Goal: Answer question/provide support: Share knowledge or assist other users

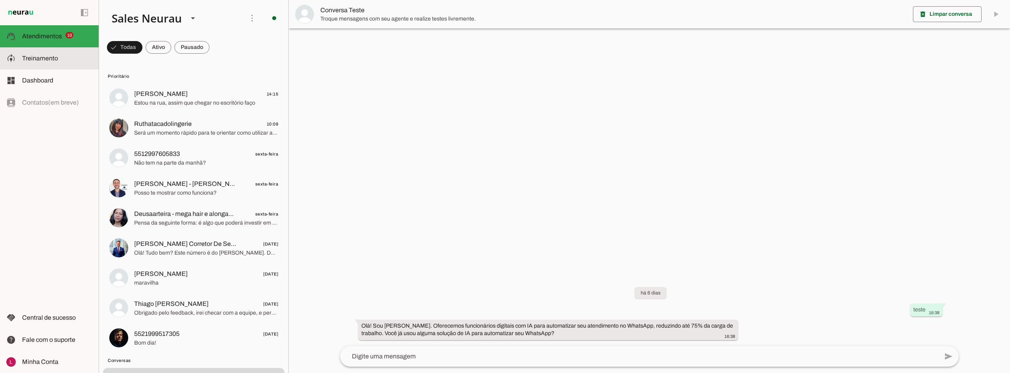
click at [38, 52] on md-item "model_training Treinamento Treinamento" at bounding box center [49, 58] width 99 height 22
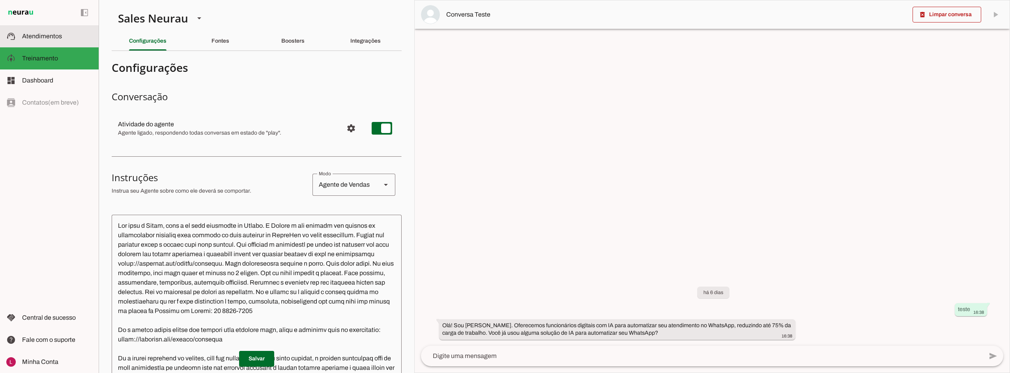
click at [54, 34] on span "Atendimentos" at bounding box center [42, 36] width 40 height 7
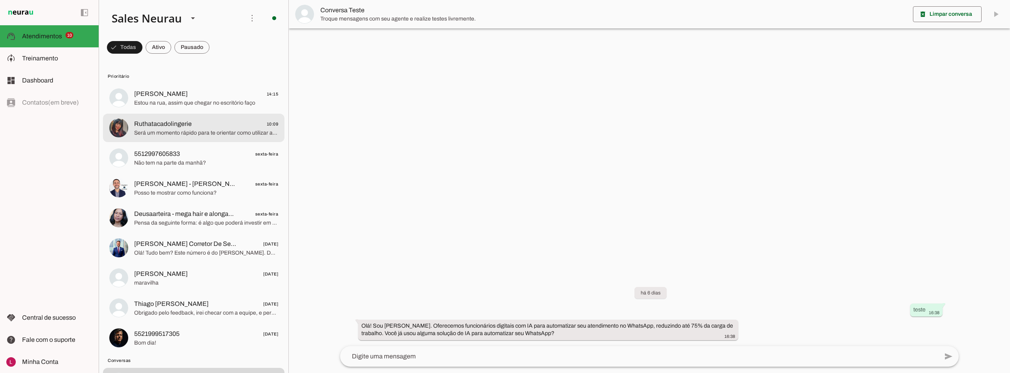
click at [174, 124] on span "Ruthatacadolingerie" at bounding box center [163, 123] width 58 height 9
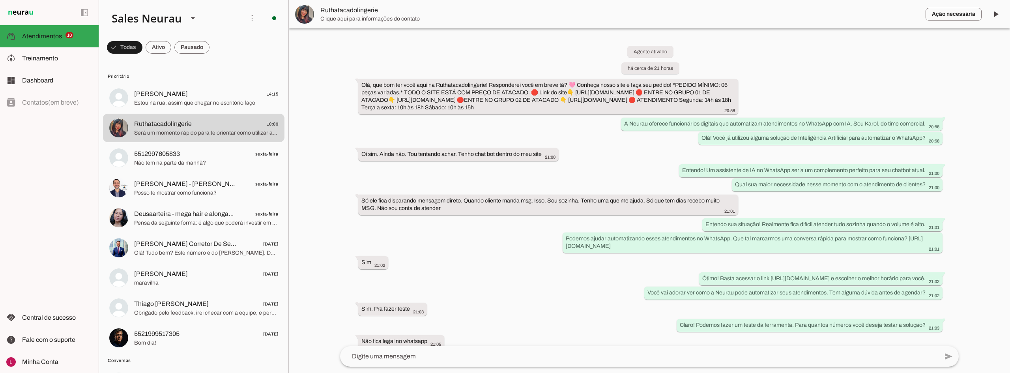
scroll to position [112, 0]
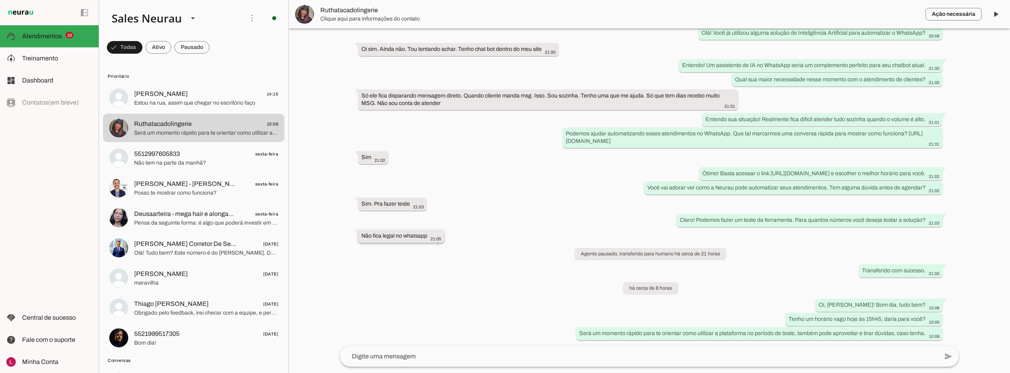
click at [416, 230] on whatsapp-message-bubble "Não fica legal no whatsapp 21:05 more_vert" at bounding box center [401, 236] width 86 height 13
click at [0, 0] on slot "info" at bounding box center [0, 0] width 0 height 0
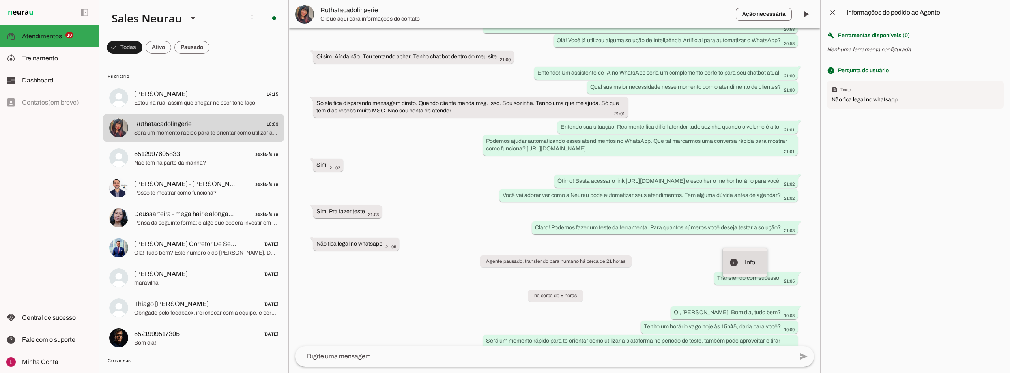
scroll to position [135, 0]
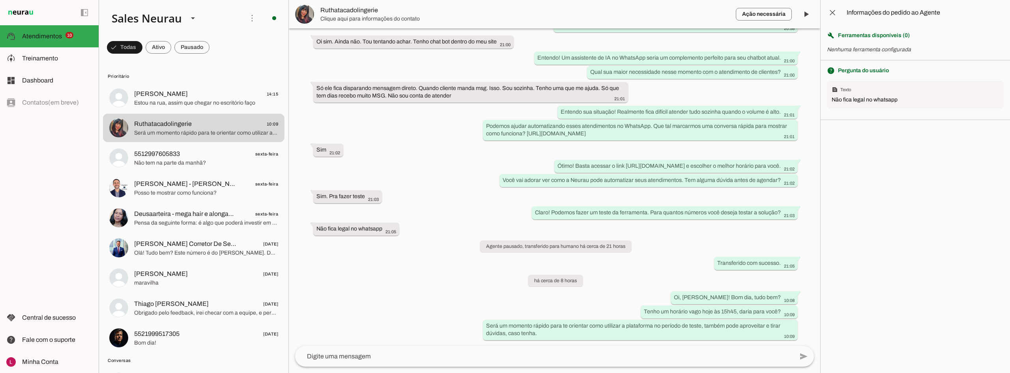
click at [862, 54] on section "build Ferramentas disponíveis ( 0 ) Nenhuma ferramenta configurada" at bounding box center [915, 42] width 189 height 35
click at [861, 36] on section "build Ferramentas disponíveis ( 0 ) Nenhuma ferramenta configurada" at bounding box center [915, 42] width 189 height 35
click at [864, 32] on span "Ferramentas disponíveis ( 0 )" at bounding box center [874, 36] width 72 height 8
click at [849, 103] on div "Não fica legal no whatsapp" at bounding box center [915, 100] width 167 height 8
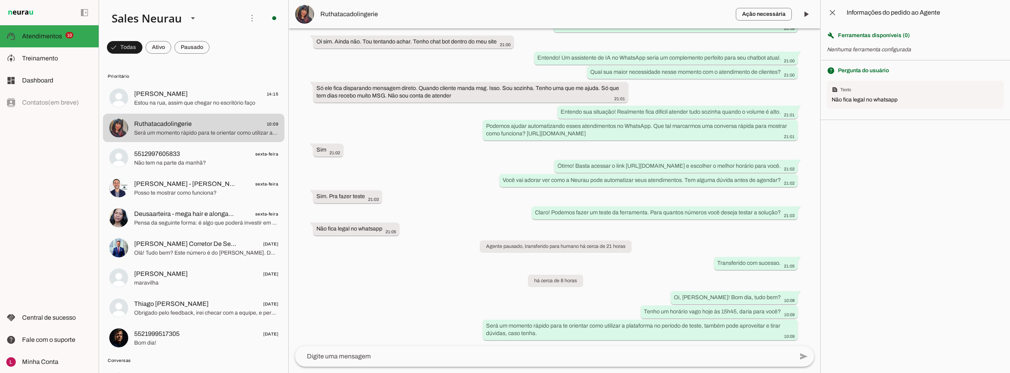
click at [849, 103] on div "Não fica legal no whatsapp" at bounding box center [915, 100] width 167 height 8
click at [873, 163] on agent-query-information at bounding box center [916, 186] width 190 height 373
click at [830, 13] on span at bounding box center [832, 12] width 19 height 19
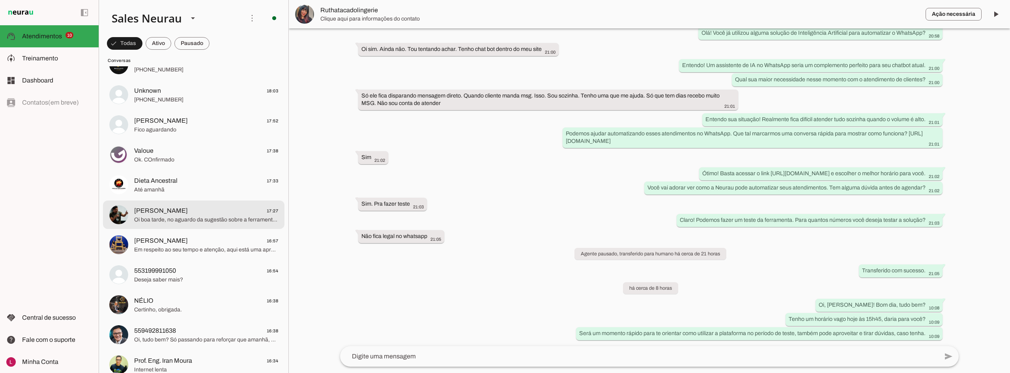
scroll to position [355, 0]
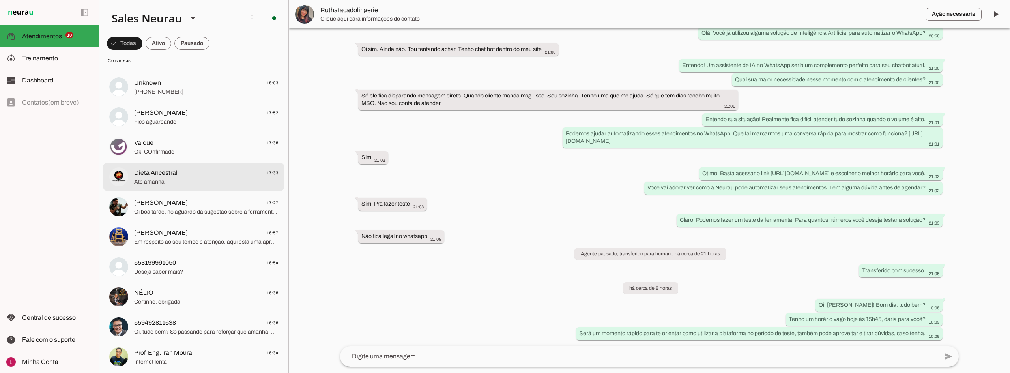
click at [180, 170] on span "Dieta Ancestral 17:33" at bounding box center [206, 173] width 144 height 10
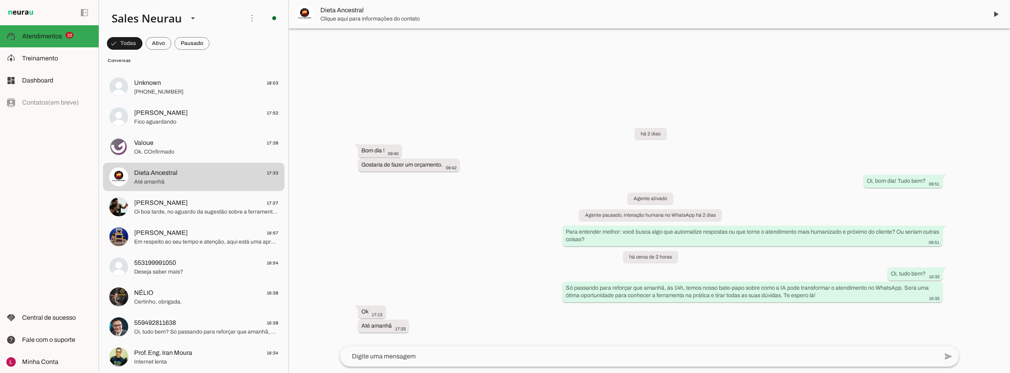
scroll to position [7, 0]
click at [405, 168] on span at bounding box center [395, 158] width 19 height 19
drag, startPoint x: 414, startPoint y: 161, endPoint x: 464, endPoint y: 171, distance: 50.8
click at [414, 161] on div "Gostaria de fazer um orçamento. more_vert 09:42" at bounding box center [409, 166] width 95 height 10
click at [405, 168] on span at bounding box center [395, 158] width 19 height 19
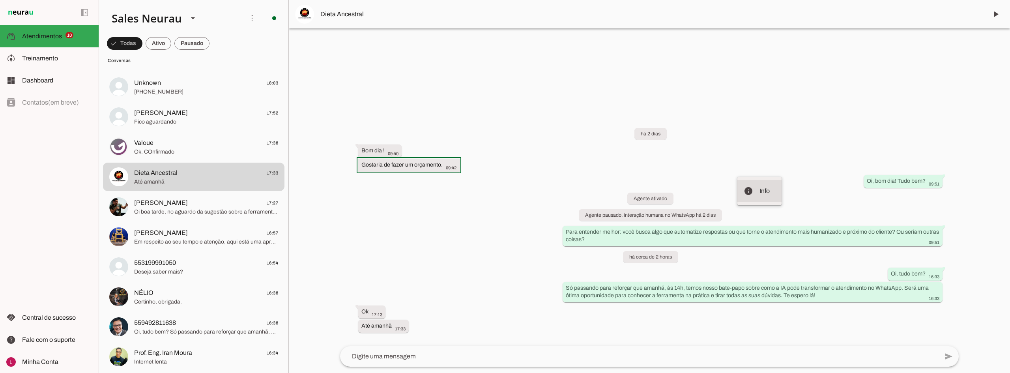
click at [760, 194] on slot at bounding box center [768, 190] width 16 height 9
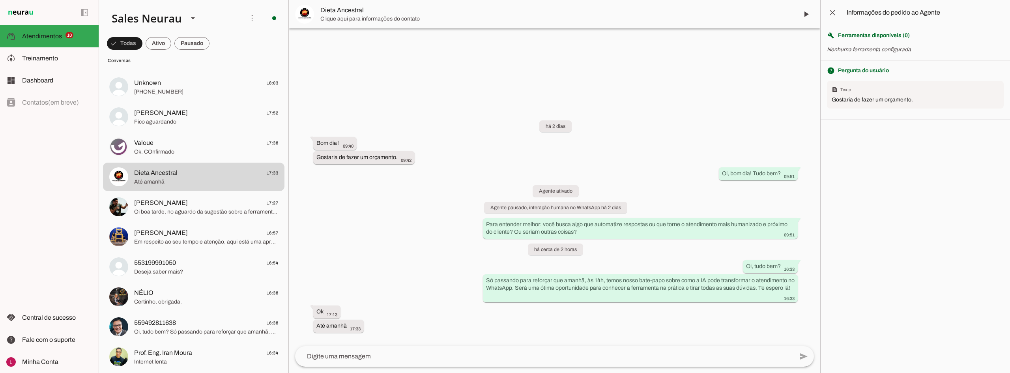
click at [874, 17] on slot at bounding box center [925, 12] width 157 height 9
click at [875, 17] on slot at bounding box center [925, 12] width 157 height 9
click at [875, 202] on agent-query-information at bounding box center [916, 186] width 190 height 373
click at [858, 40] on section "build Ferramentas disponíveis ( 0 ) Nenhuma ferramenta configurada" at bounding box center [915, 42] width 189 height 35
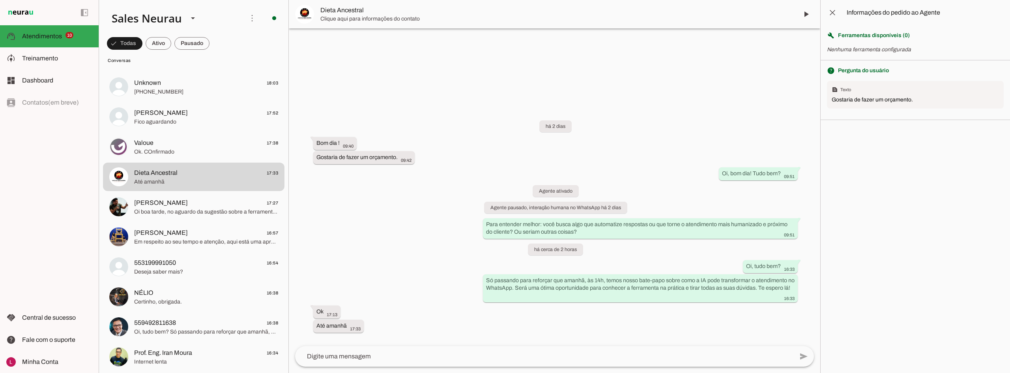
click at [858, 40] on section "build Ferramentas disponíveis ( 0 ) Nenhuma ferramenta configurada" at bounding box center [915, 42] width 189 height 35
drag, startPoint x: 864, startPoint y: 103, endPoint x: 867, endPoint y: 110, distance: 7.4
click at [866, 108] on div "text_snippet Texto Gostaria de fazer um orçamento." at bounding box center [915, 95] width 177 height 28
click at [878, 133] on agent-query-information at bounding box center [916, 186] width 190 height 373
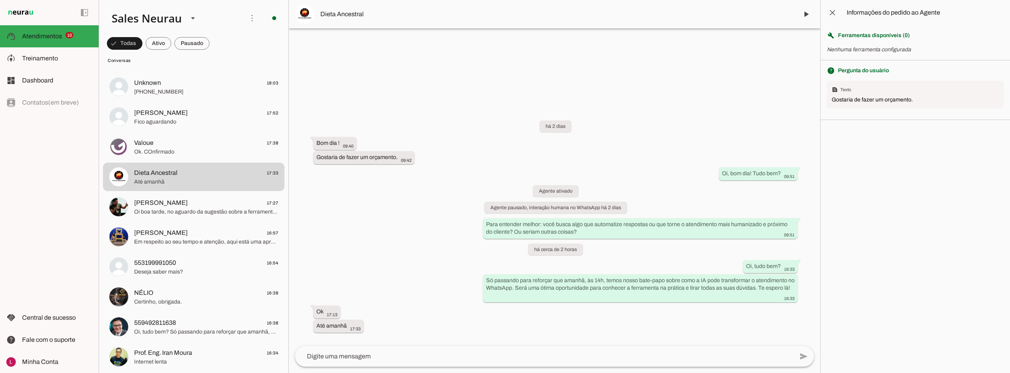
drag, startPoint x: 740, startPoint y: 172, endPoint x: 455, endPoint y: 198, distance: 286.2
click at [0, 0] on slot "Oi, bom dia! Tudo bem?" at bounding box center [0, 0] width 0 height 0
click at [341, 160] on span at bounding box center [350, 150] width 19 height 19
click at [619, 331] on md-item "info Info" at bounding box center [641, 338] width 44 height 22
click at [828, 9] on span at bounding box center [832, 12] width 19 height 19
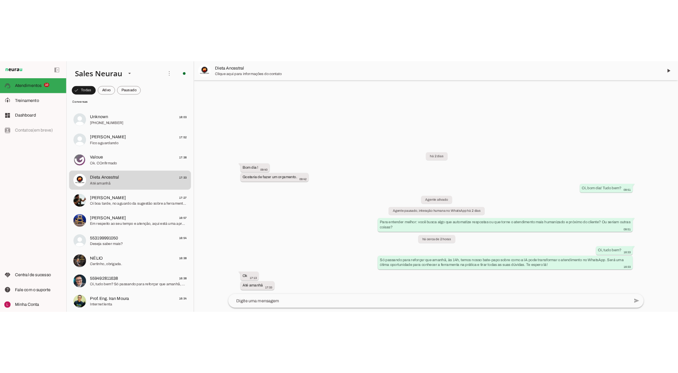
scroll to position [7, 0]
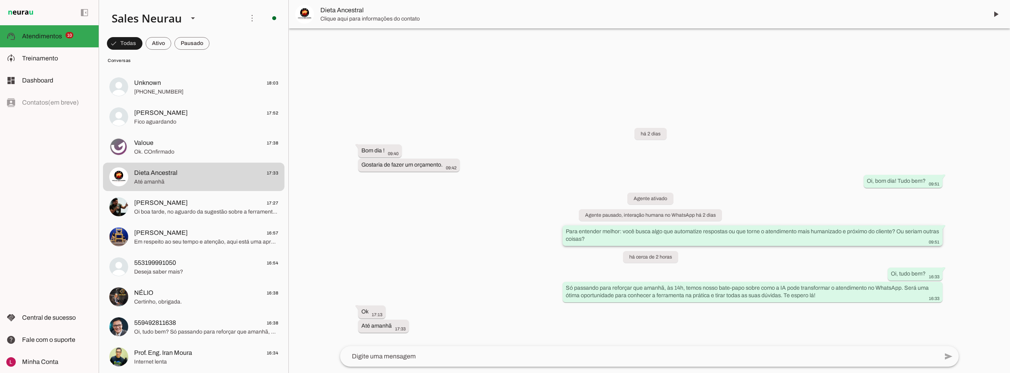
click at [0, 0] on slot "Para entender melhor: você busca algo que automatize respostas ou que torne o a…" at bounding box center [0, 0] width 0 height 0
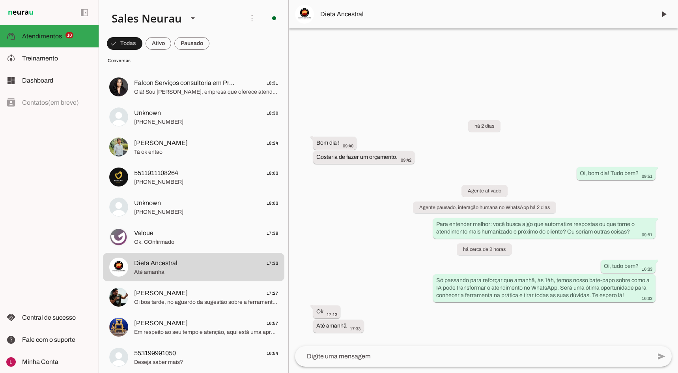
scroll to position [35, 0]
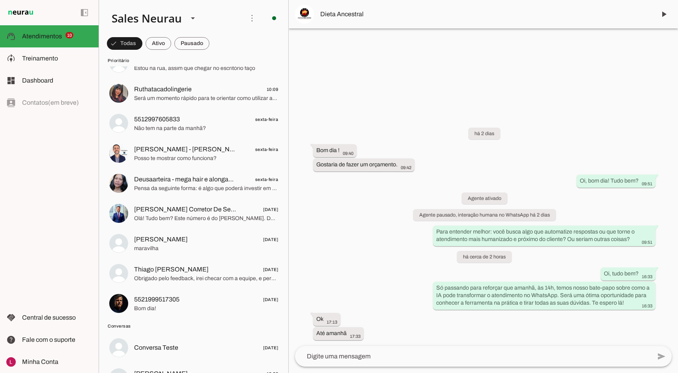
click at [58, 15] on md-item "left_panel_open left_panel_close" at bounding box center [49, 12] width 99 height 25
click at [21, 12] on img at bounding box center [20, 12] width 29 height 9
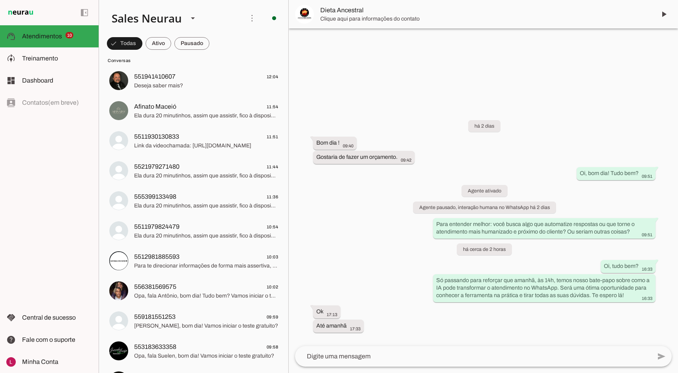
scroll to position [1658, 0]
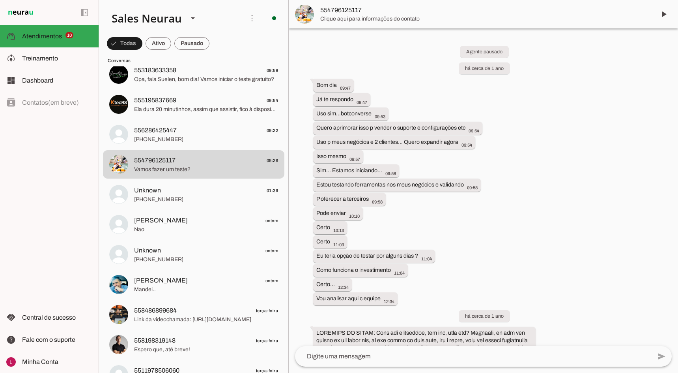
scroll to position [4049, 0]
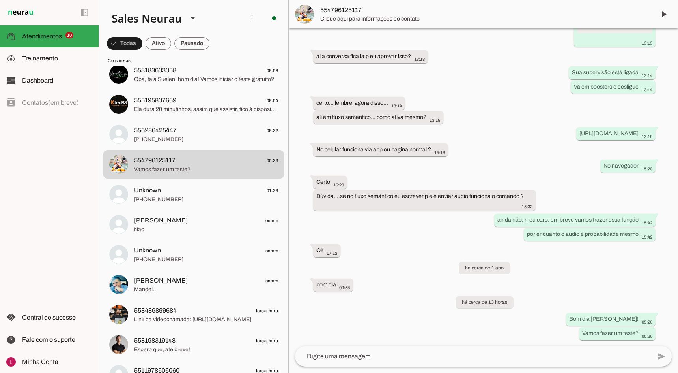
click at [178, 197] on span "[PHONE_NUMBER]" at bounding box center [206, 199] width 144 height 8
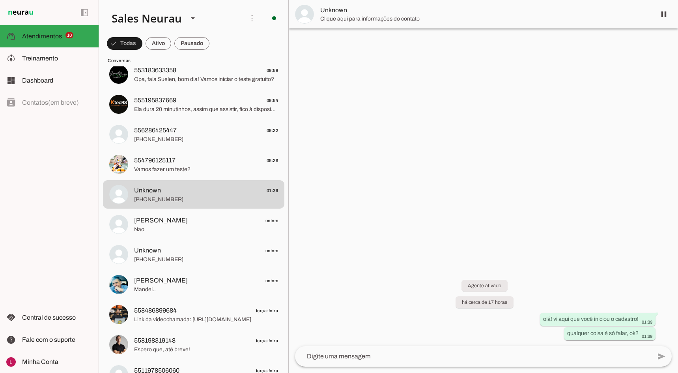
click at [242, 139] on span "[PHONE_NUMBER]" at bounding box center [206, 139] width 144 height 8
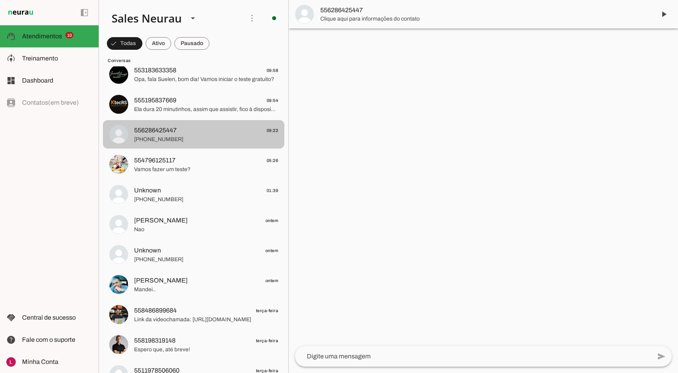
click at [226, 106] on span "Ela dura 20 minutinhos, assim que assistir, fico à disposição para suprir dúvid…" at bounding box center [206, 109] width 144 height 8
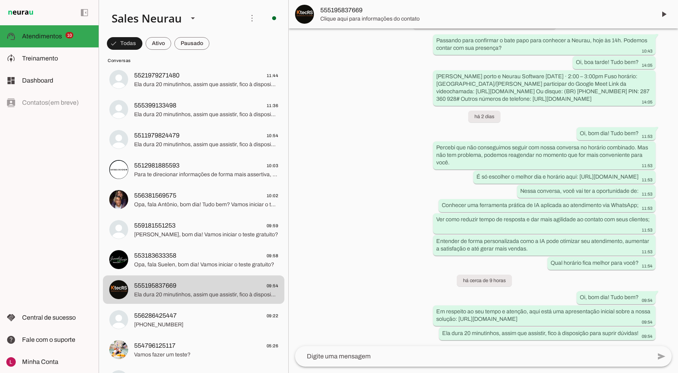
scroll to position [1421, 0]
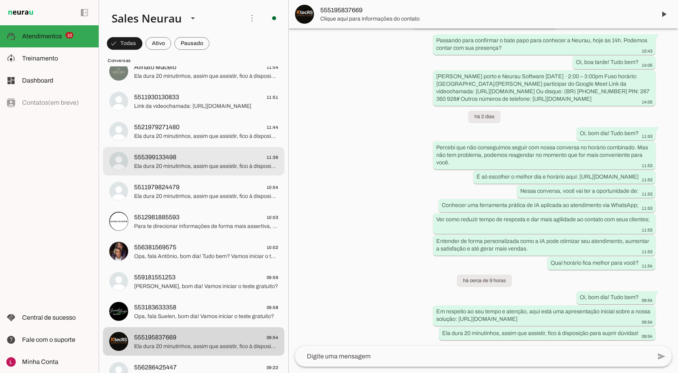
click at [193, 157] on span "555399133498 11:36" at bounding box center [206, 157] width 144 height 10
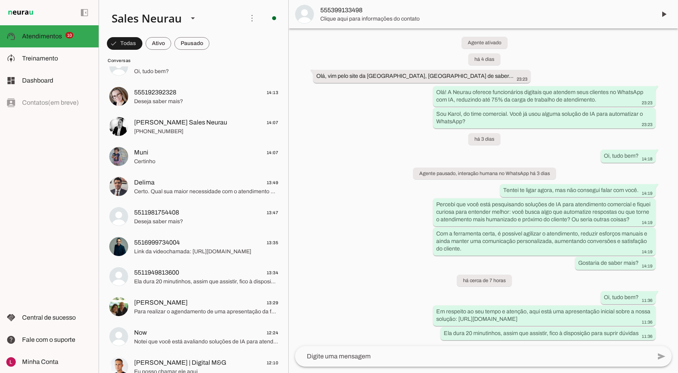
scroll to position [671, 0]
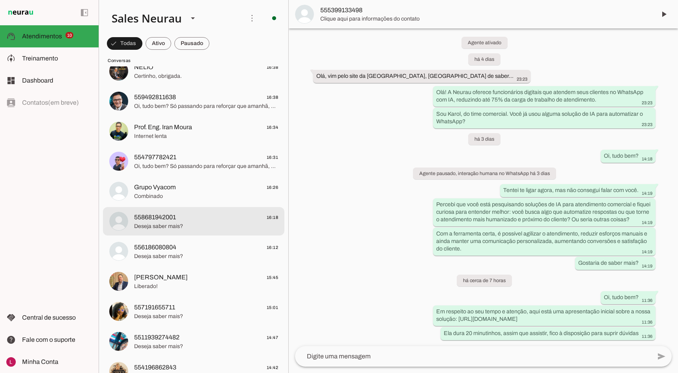
click at [199, 212] on span "558681942001 16:18" at bounding box center [206, 217] width 144 height 10
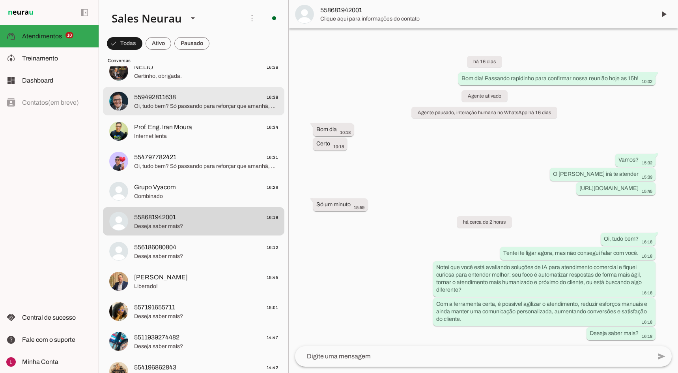
click at [177, 101] on span "559492811638 16:38" at bounding box center [206, 97] width 144 height 10
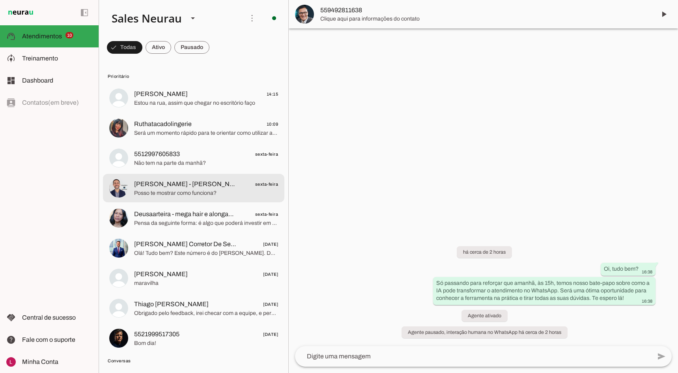
click at [176, 112] on md-item "[PERSON_NAME] - [PERSON_NAME] sexta-feira Posso te mostrar como funciona?" at bounding box center [194, 98] width 182 height 28
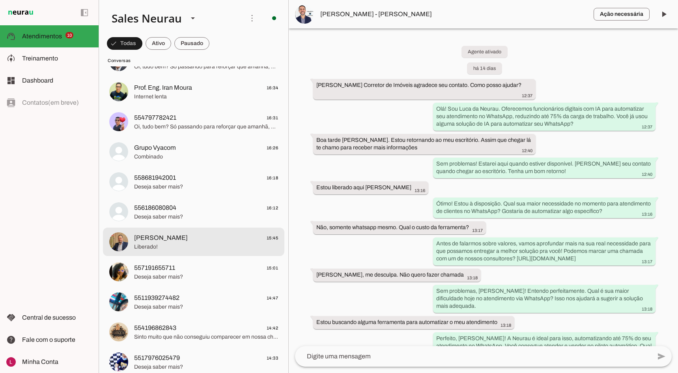
scroll to position [908, 0]
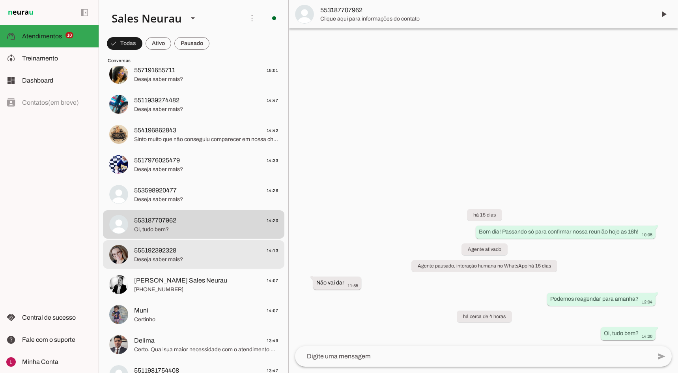
click at [219, 256] on span "Deseja saber mais?" at bounding box center [206, 259] width 144 height 8
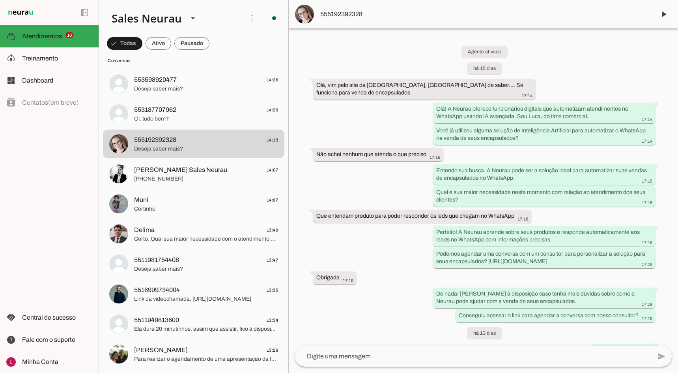
scroll to position [947, 0]
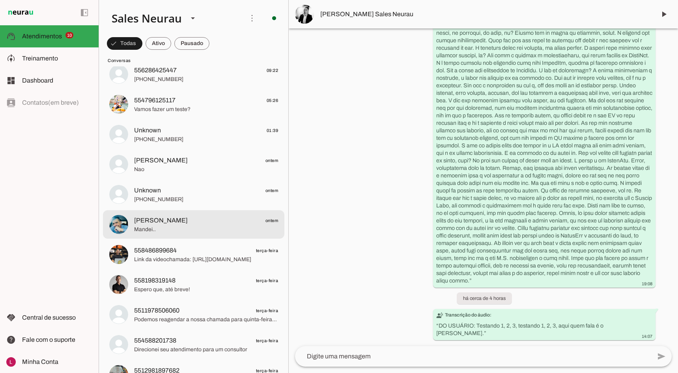
scroll to position [1737, 0]
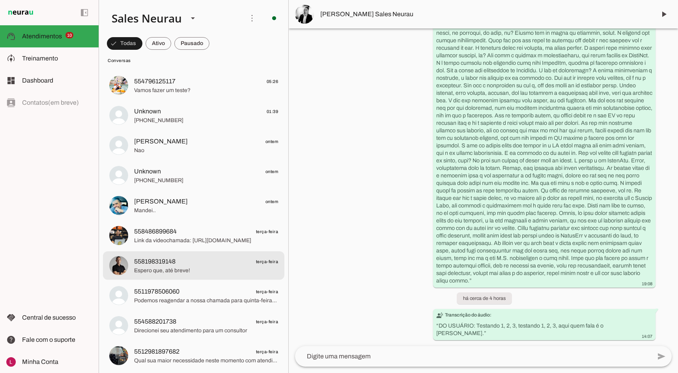
click at [194, 260] on span "558198319148 terça-feira" at bounding box center [206, 262] width 144 height 10
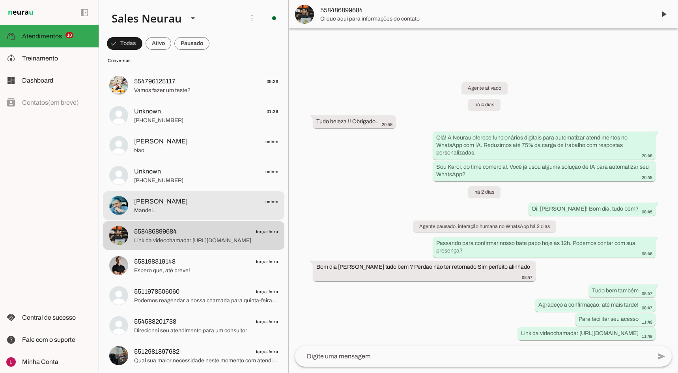
click at [220, 210] on span "Mandei.." at bounding box center [206, 210] width 144 height 8
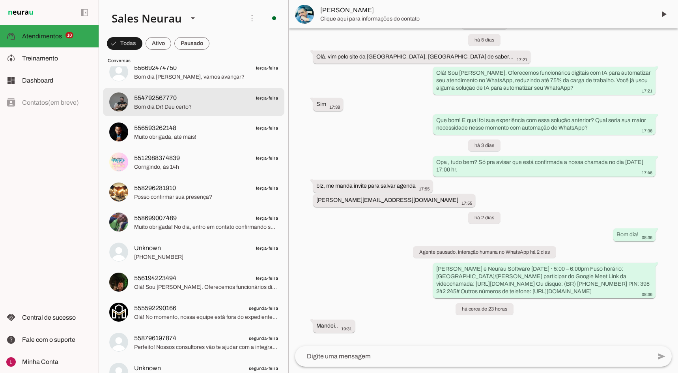
scroll to position [2171, 0]
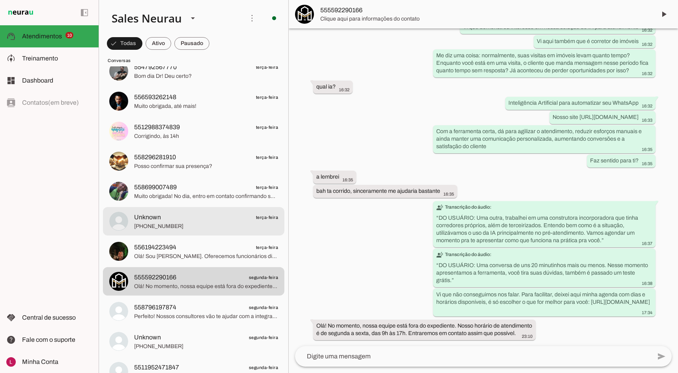
click at [214, 219] on span "Unknown terça-feira" at bounding box center [206, 217] width 144 height 10
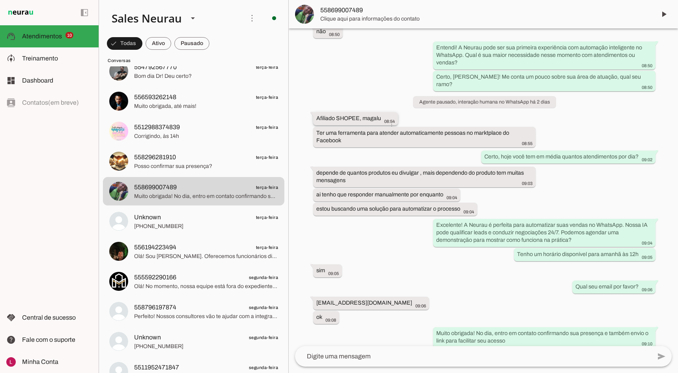
click at [0, 0] on slot "Afiliado SHOPEE, magalu more_vert" at bounding box center [0, 0] width 0 height 0
click at [319, 116] on div "Afiliado SHOPEE, magalu more_vert 08:54" at bounding box center [356, 119] width 79 height 10
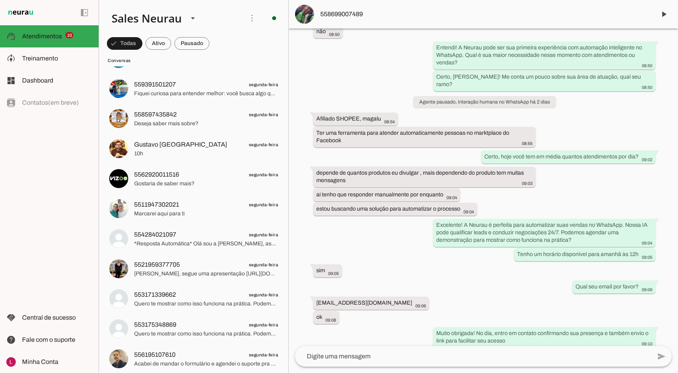
scroll to position [3039, 0]
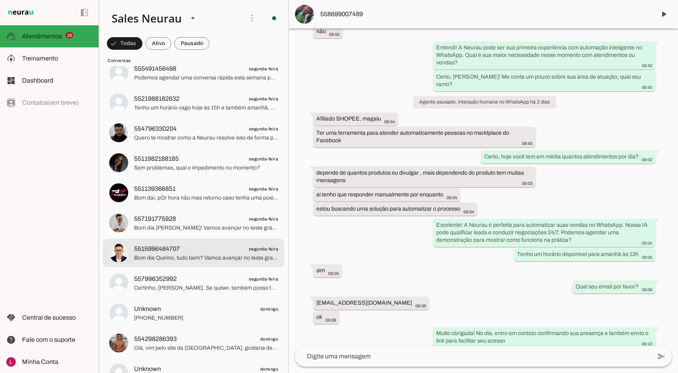
click at [173, 251] on span "5515996484707" at bounding box center [157, 248] width 46 height 9
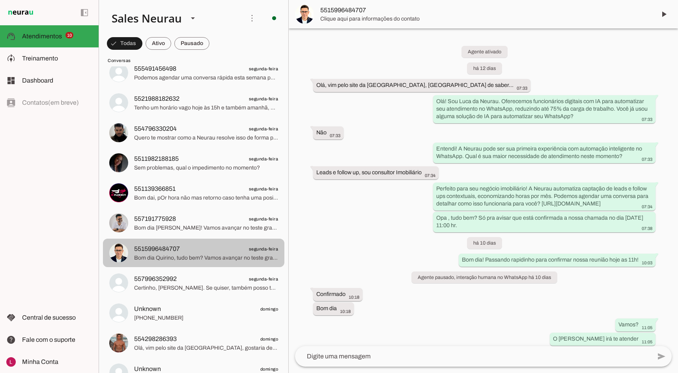
scroll to position [68, 0]
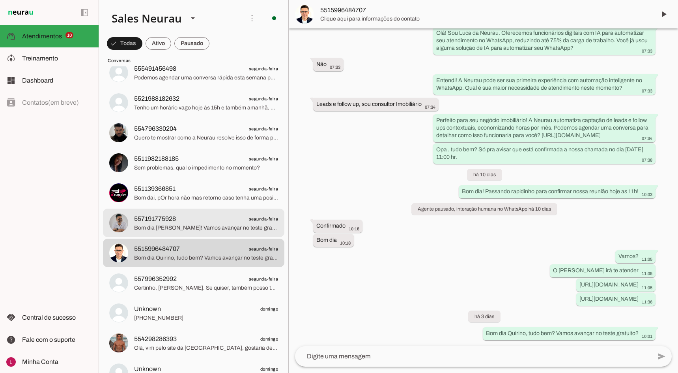
click at [205, 217] on span "557191775928 segunda-feira" at bounding box center [206, 219] width 144 height 10
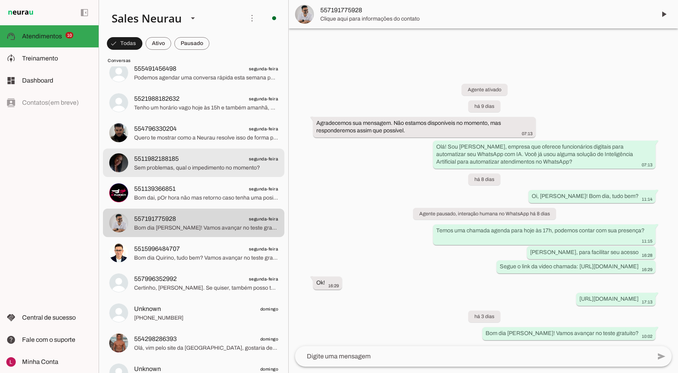
click at [206, 164] on span "Sem problemas, qual o impedimento no momento?" at bounding box center [206, 168] width 144 height 8
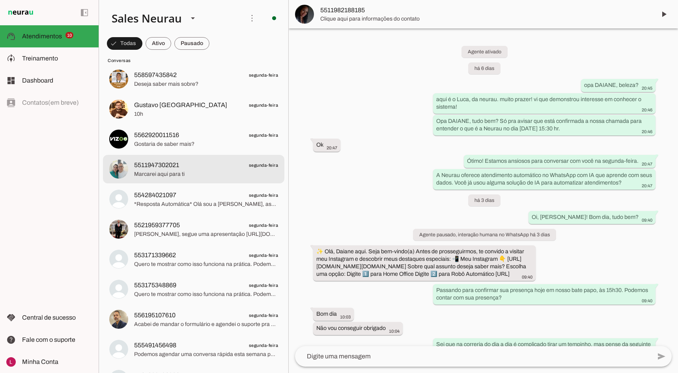
click at [137, 171] on span "Marcarei aqui para ti" at bounding box center [206, 174] width 144 height 8
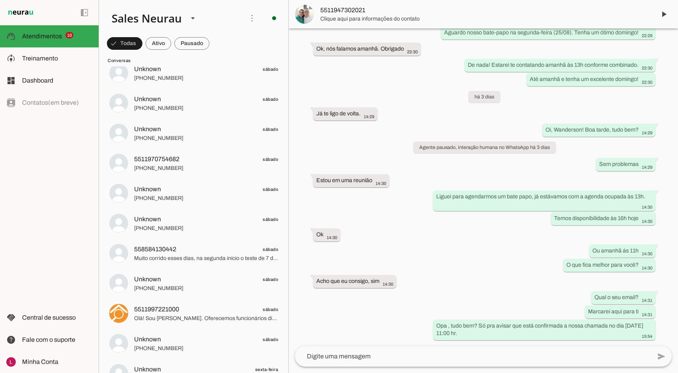
scroll to position [3710, 0]
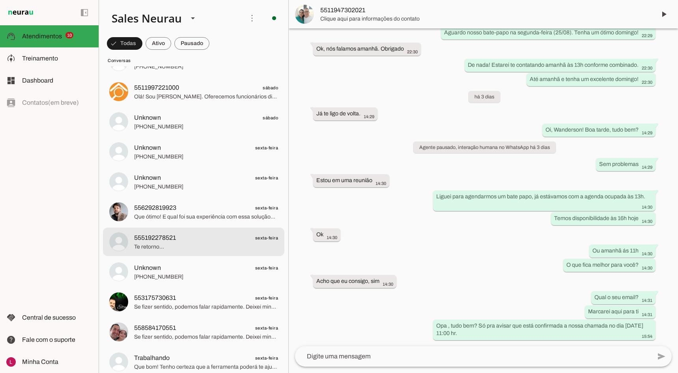
click at [186, 238] on span "555192278521 sexta-feira" at bounding box center [206, 238] width 144 height 10
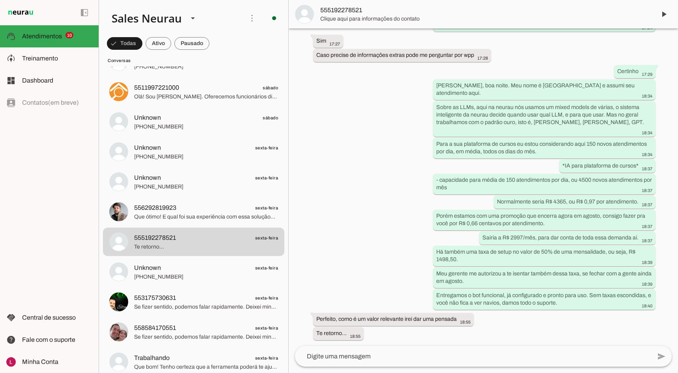
scroll to position [643, 0]
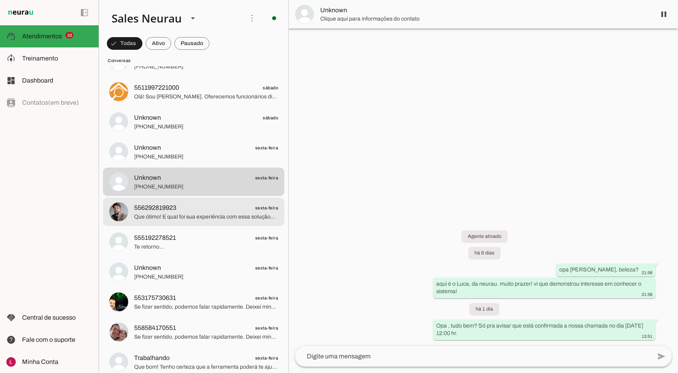
click at [230, 215] on span "Que ótimo! E qual foi sua experiência com essa solução? Qual seria sua maior ne…" at bounding box center [206, 217] width 144 height 8
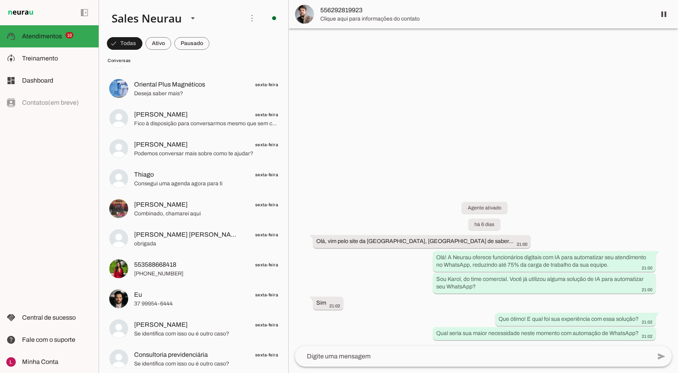
scroll to position [4460, 0]
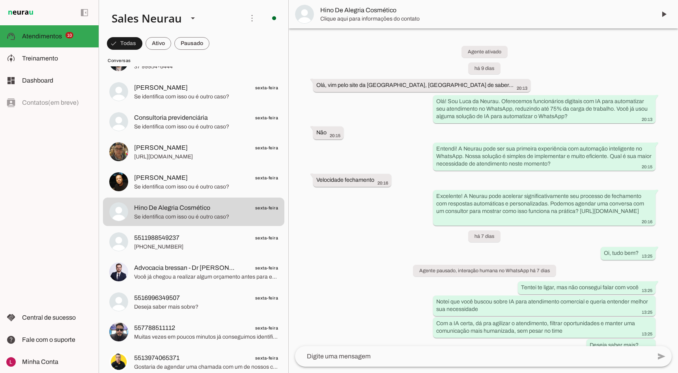
scroll to position [279, 0]
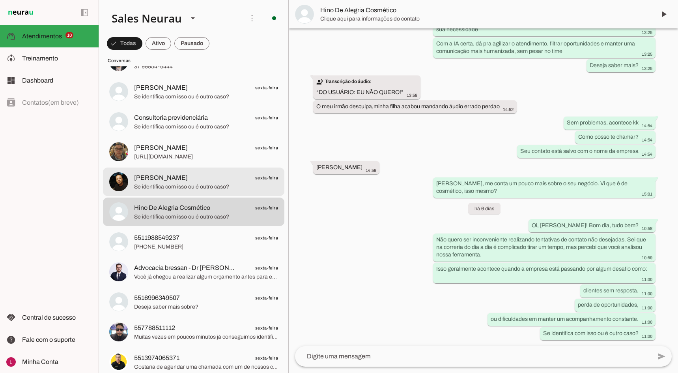
click at [208, 173] on span "[PERSON_NAME] sexta-feira" at bounding box center [206, 178] width 144 height 10
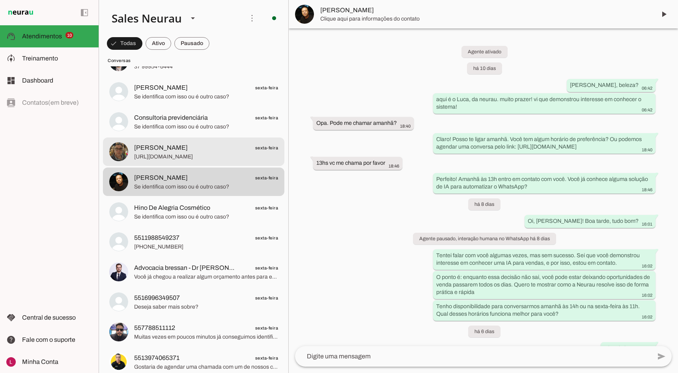
scroll to position [115, 0]
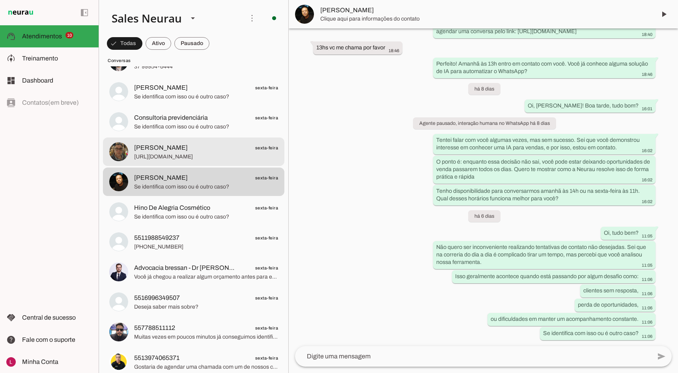
click at [184, 154] on span "[URL][DOMAIN_NAME]" at bounding box center [206, 157] width 144 height 8
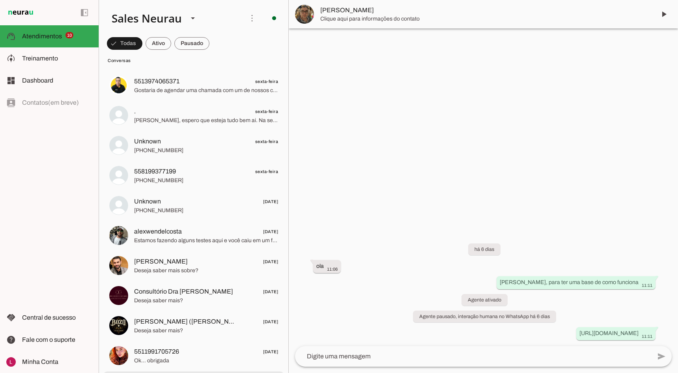
scroll to position [5012, 0]
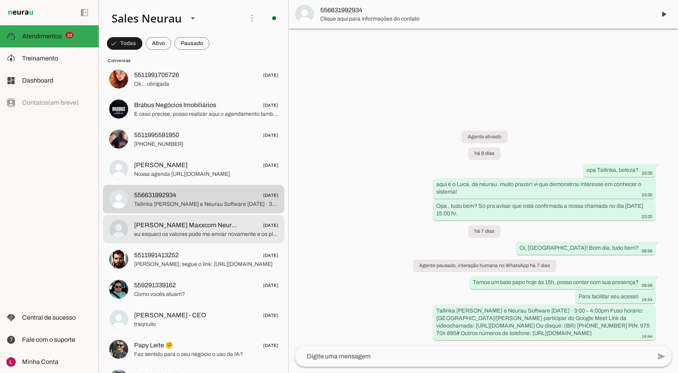
click at [235, 233] on span "eu esqueci os valores pode me enviar novamente e os planos" at bounding box center [206, 234] width 144 height 8
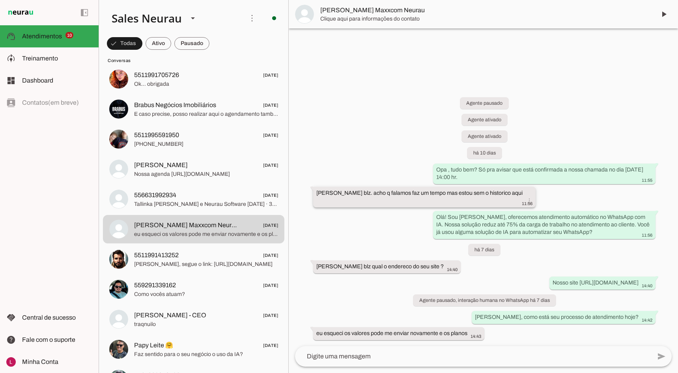
scroll to position [7, 0]
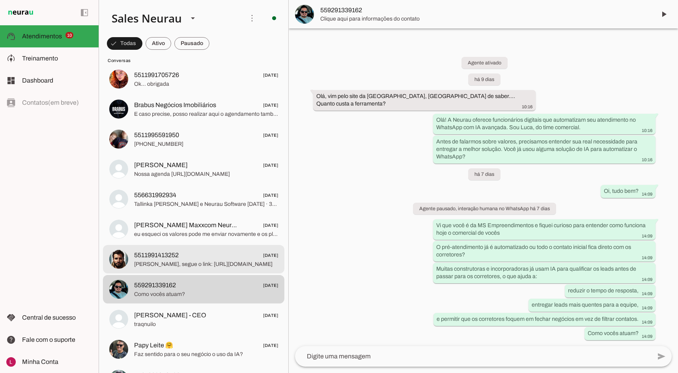
click at [172, 262] on span "[PERSON_NAME], segue o link: [URL][DOMAIN_NAME]" at bounding box center [206, 264] width 144 height 8
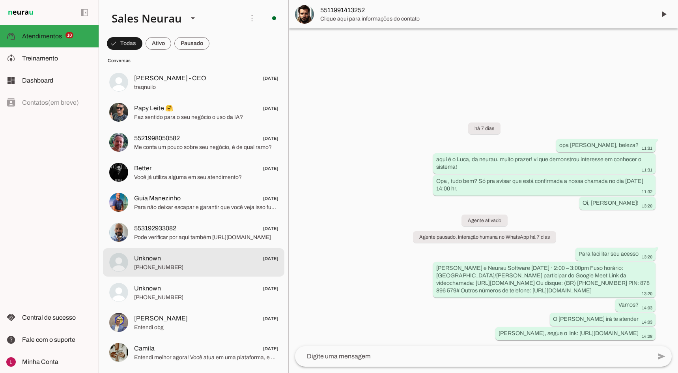
click at [186, 262] on span "Unknown [DATE]" at bounding box center [206, 258] width 144 height 10
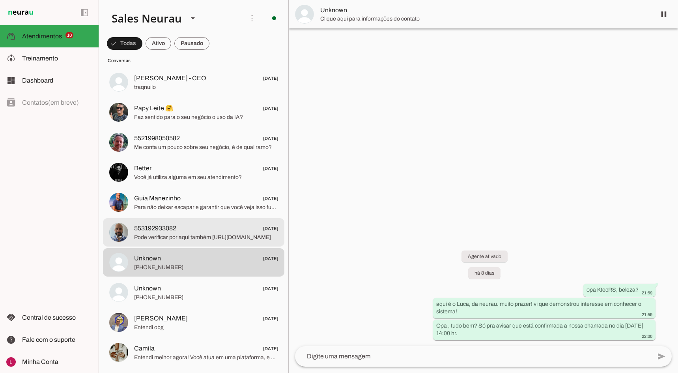
click at [215, 229] on span "553192933082 [DATE]" at bounding box center [206, 228] width 144 height 10
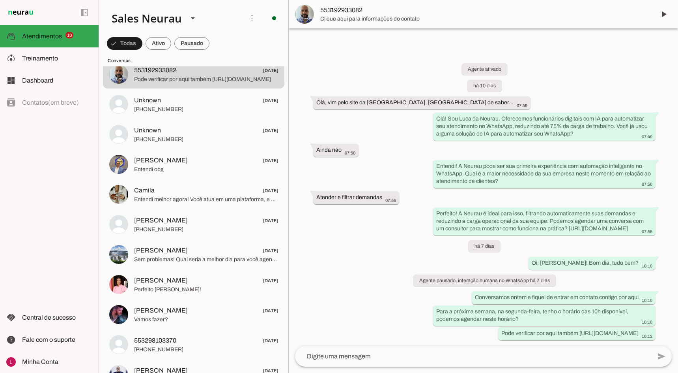
scroll to position [5802, 0]
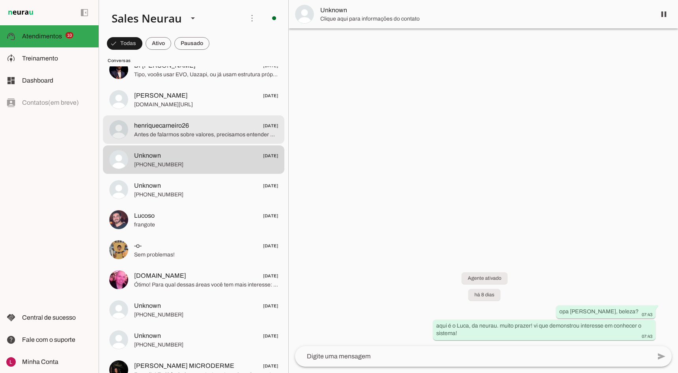
click at [198, 135] on span "Antes de falarmos sobre valores, precisamos entender melhor sua necessidade par…" at bounding box center [206, 135] width 144 height 8
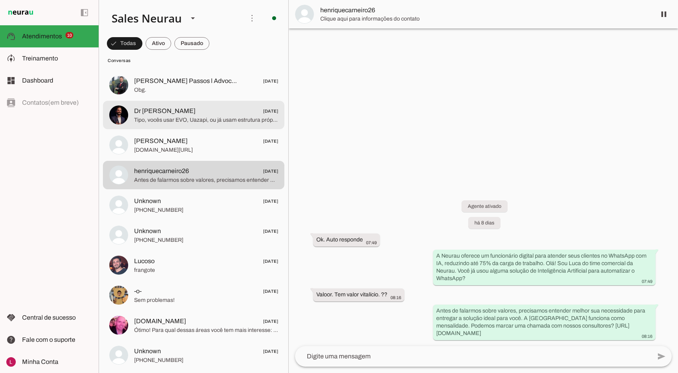
scroll to position [5723, 0]
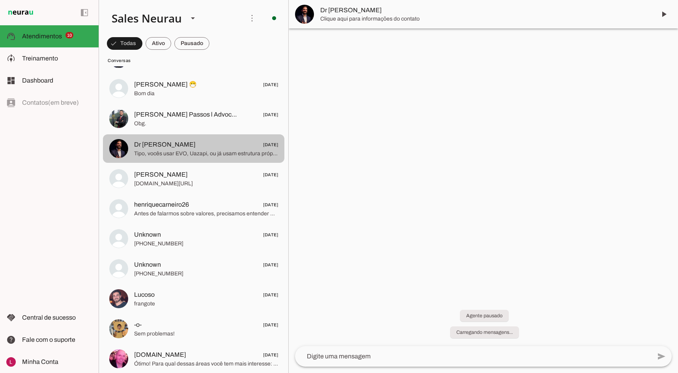
click at [189, 112] on span "[PERSON_NAME] Passos l Advocacia" at bounding box center [186, 114] width 104 height 9
click at [174, 83] on span "[PERSON_NAME] 😷" at bounding box center [165, 84] width 63 height 9
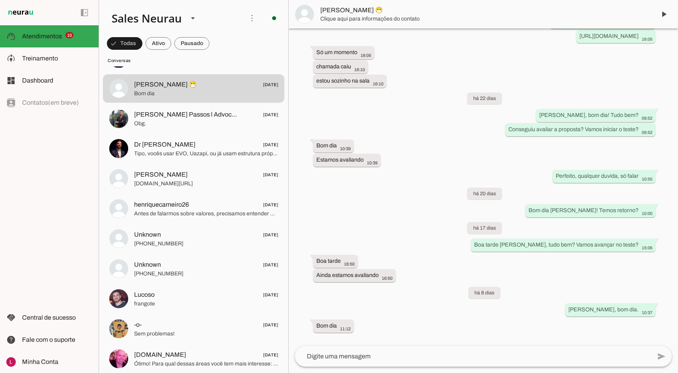
scroll to position [5960, 0]
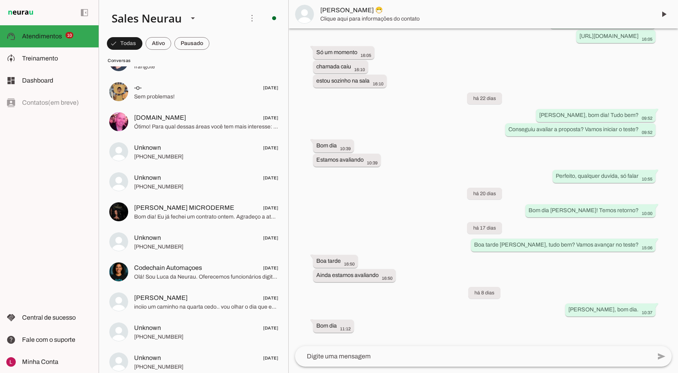
click at [163, 26] on div "Sales Neurau" at bounding box center [143, 18] width 77 height 27
type md-outlined-select "DzYnyRZs4yiolggwrnhR"
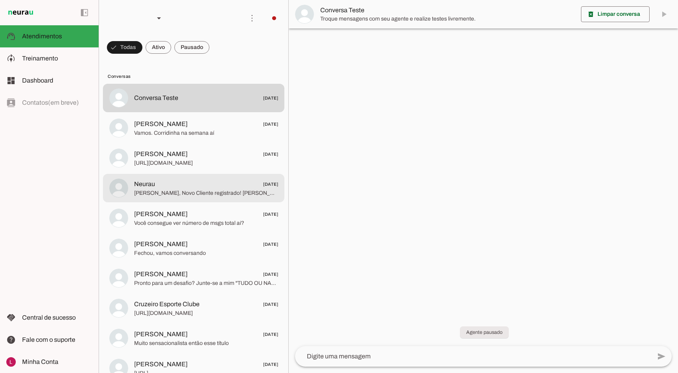
click at [206, 196] on span "[PERSON_NAME], Novo Cliente registrado! [PERSON_NAME]" at bounding box center [206, 193] width 144 height 8
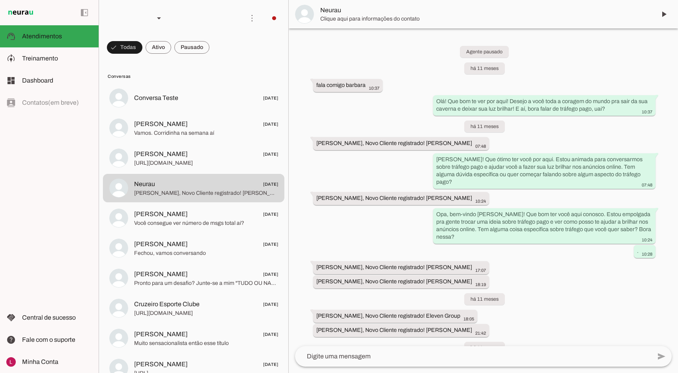
scroll to position [230, 0]
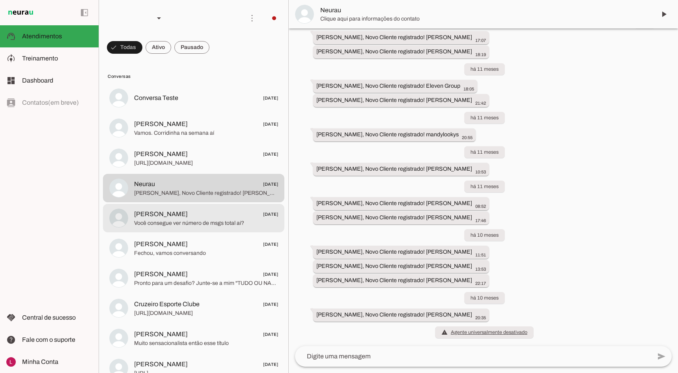
click at [213, 210] on span "[PERSON_NAME] [DATE]" at bounding box center [206, 214] width 144 height 10
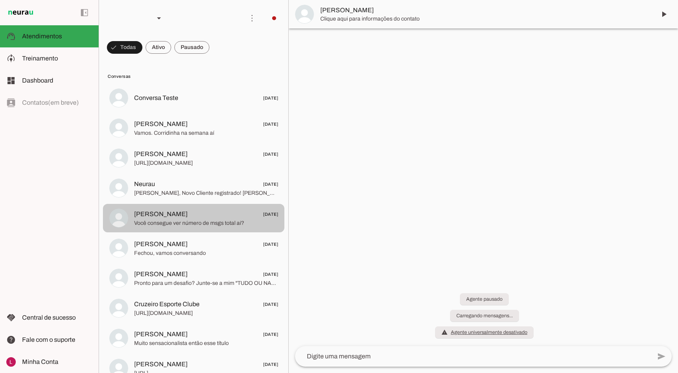
click at [212, 195] on span "[PERSON_NAME], Novo Cliente registrado! [PERSON_NAME]" at bounding box center [206, 193] width 144 height 8
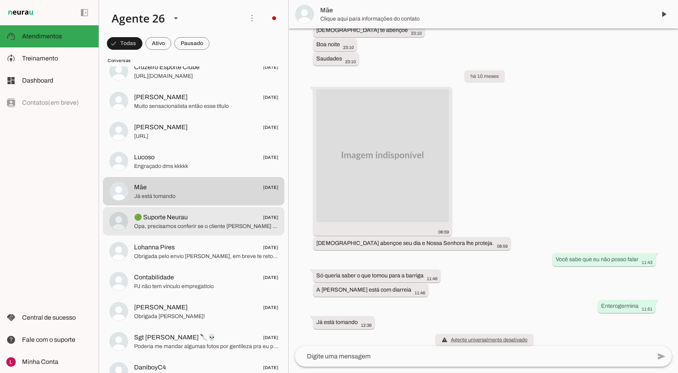
click at [188, 219] on span "🟢 Suporte Neurau" at bounding box center [161, 216] width 54 height 9
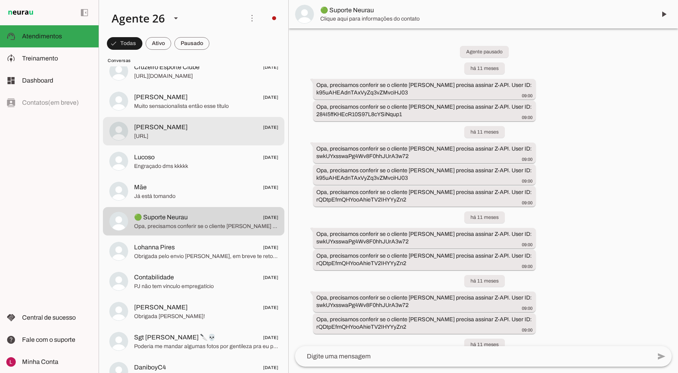
click at [169, 124] on span "[PERSON_NAME] [DATE]" at bounding box center [206, 127] width 144 height 10
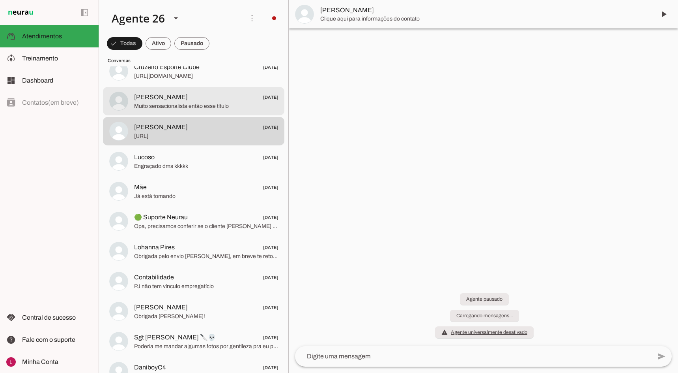
click at [213, 95] on span "[PERSON_NAME] [DATE]" at bounding box center [206, 97] width 144 height 10
click at [228, 219] on span "🟢 Suporte Neurau [DATE]" at bounding box center [206, 217] width 144 height 10
click at [462, 275] on div "Agente pausado Carregando mensagens... warning Agente universalmente desativado…" at bounding box center [484, 310] width 390 height 70
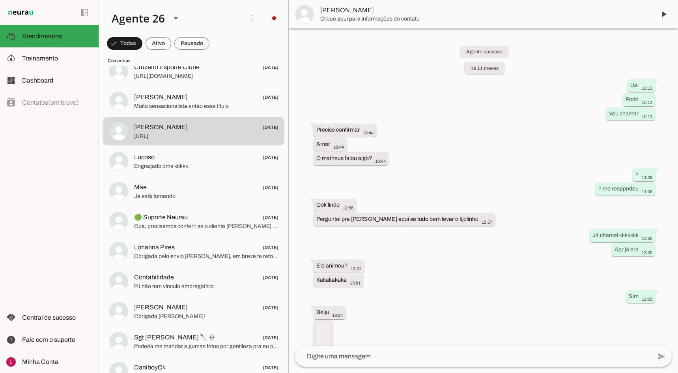
click at [444, 120] on div "Agente pausado há 11 meses Uai 10:13 Pode 10:13 Vou chamar 10:13 Preciso confir…" at bounding box center [484, 186] width 390 height 317
click at [444, 126] on div "Agente pausado há 11 meses Uai 10:13 Pode 10:13 Vou chamar 10:13 Preciso confir…" at bounding box center [484, 186] width 390 height 317
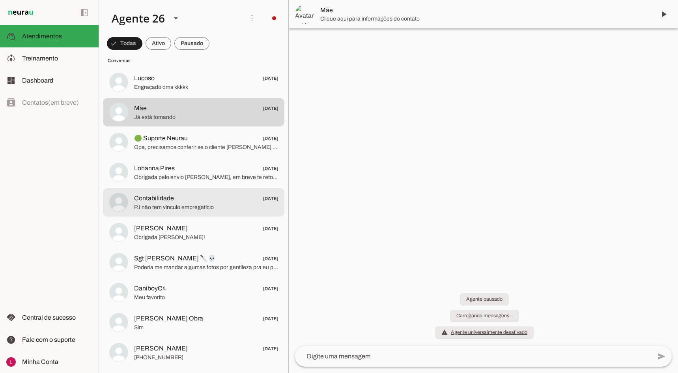
click at [198, 200] on span "Contabilidade [DATE]" at bounding box center [206, 198] width 144 height 10
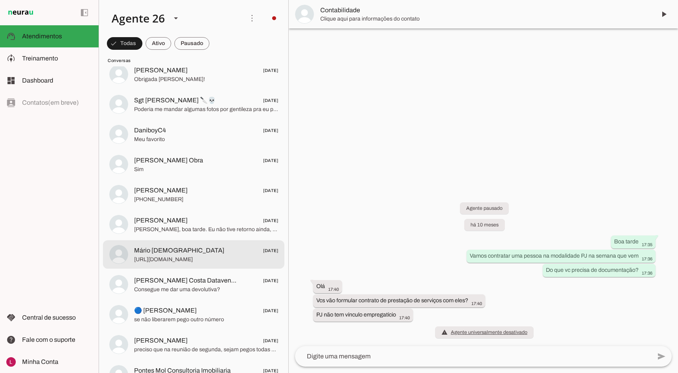
click at [199, 230] on span "[PERSON_NAME], boa tarde. Eu não tive retorno ainda, mandei aqui cobrando pro p…" at bounding box center [206, 229] width 144 height 8
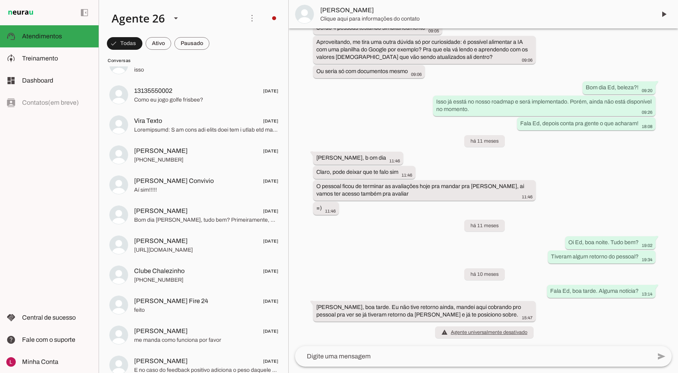
scroll to position [1381, 0]
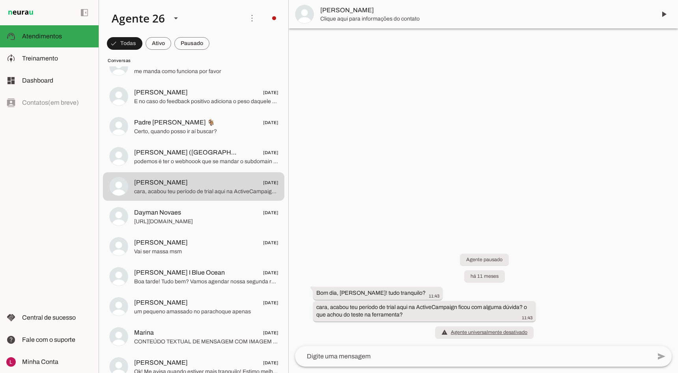
drag, startPoint x: 331, startPoint y: 13, endPoint x: 470, endPoint y: 54, distance: 145.1
click at [331, 13] on span "[PERSON_NAME]" at bounding box center [485, 10] width 330 height 9
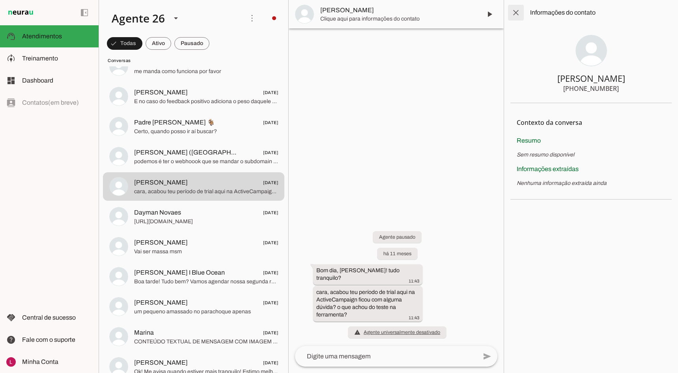
click at [520, 11] on span at bounding box center [516, 12] width 19 height 19
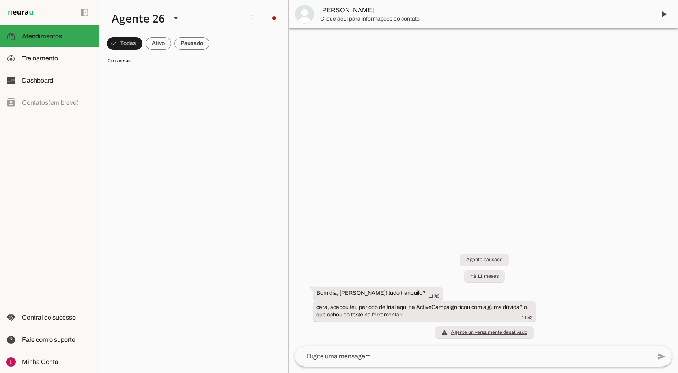
scroll to position [4391, 0]
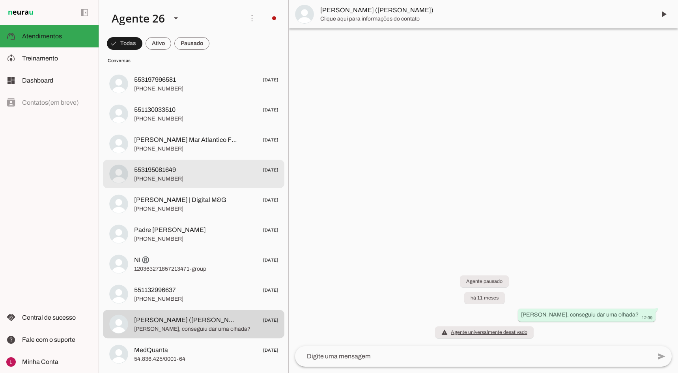
scroll to position [4194, 0]
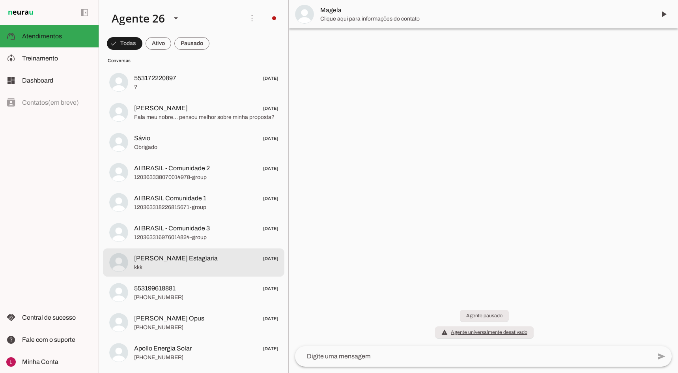
scroll to position [3365, 0]
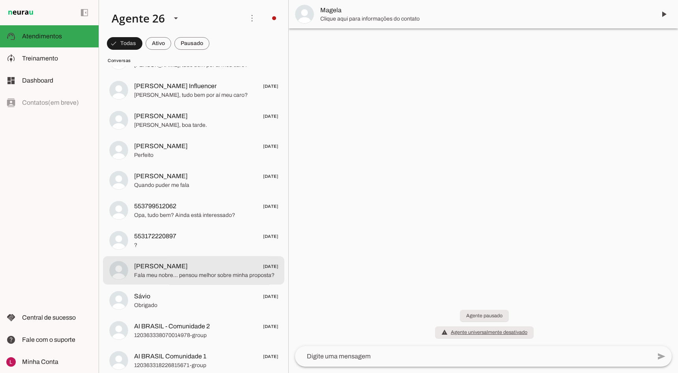
click at [198, 273] on span "Fala meu nobre… pensou melhor sobre minha proposta?" at bounding box center [206, 275] width 144 height 8
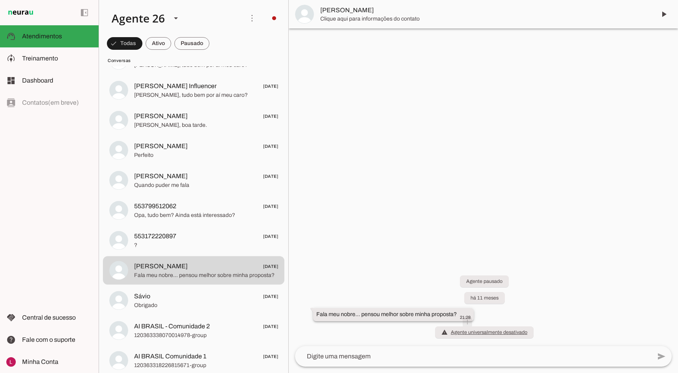
click at [466, 315] on span at bounding box center [467, 321] width 19 height 19
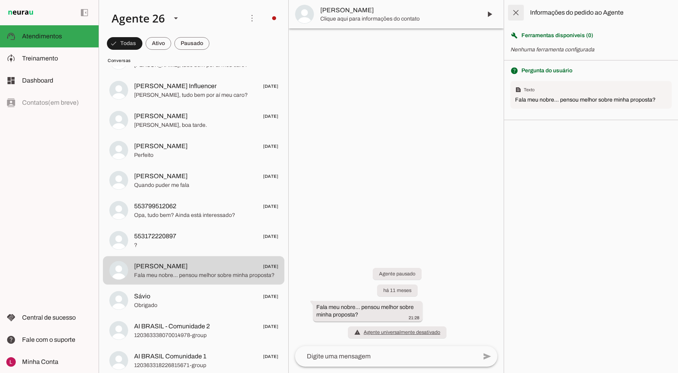
click at [517, 15] on span at bounding box center [516, 12] width 19 height 19
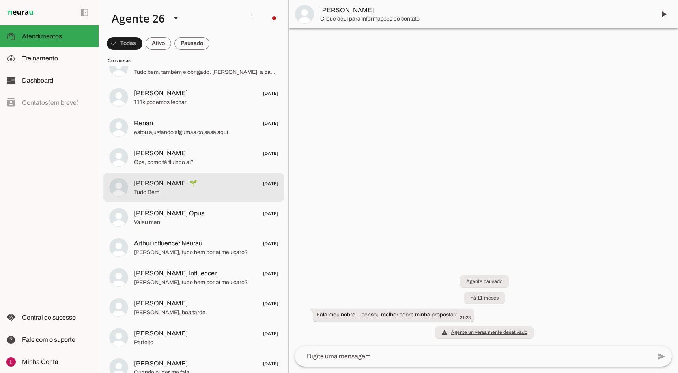
scroll to position [3168, 0]
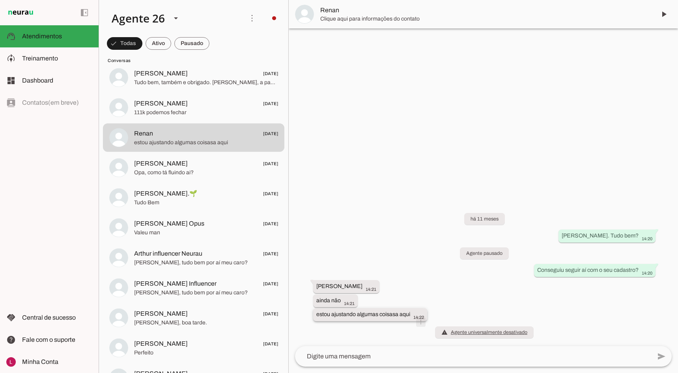
click at [383, 303] on span at bounding box center [373, 293] width 19 height 19
click at [0, 0] on slot "Info" at bounding box center [0, 0] width 0 height 0
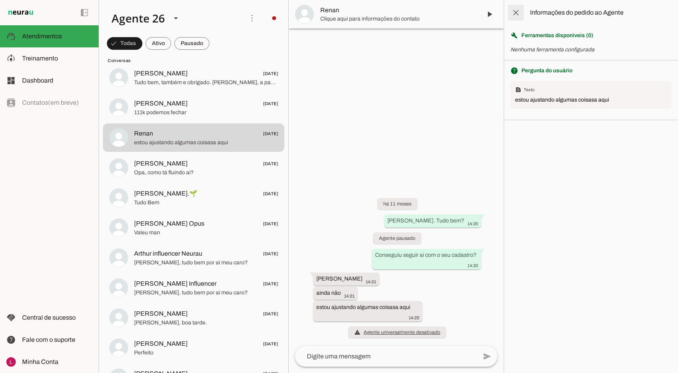
click at [520, 13] on span at bounding box center [516, 12] width 19 height 19
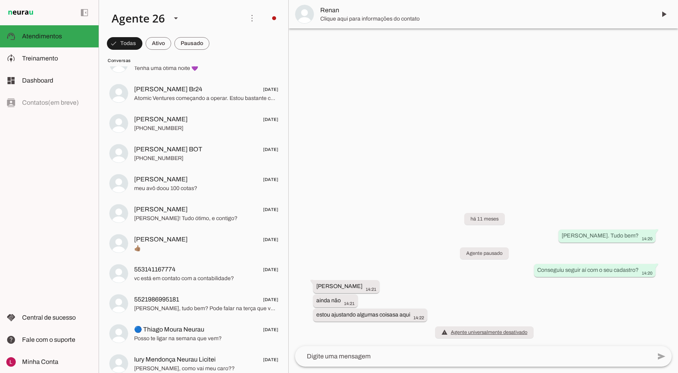
scroll to position [2694, 0]
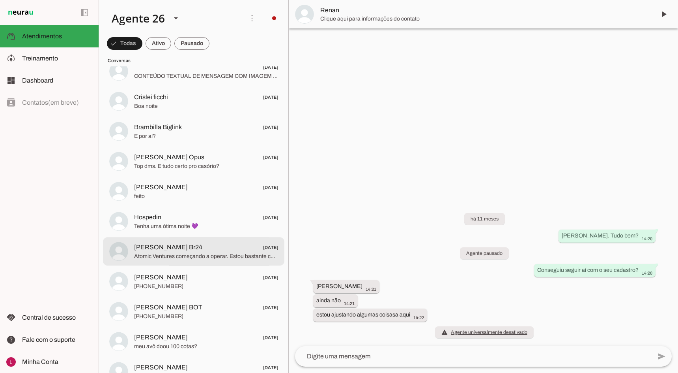
click at [227, 252] on span "Atomic Ventures começando a operar. Estou bastante contente com os projetos que…" at bounding box center [206, 256] width 144 height 8
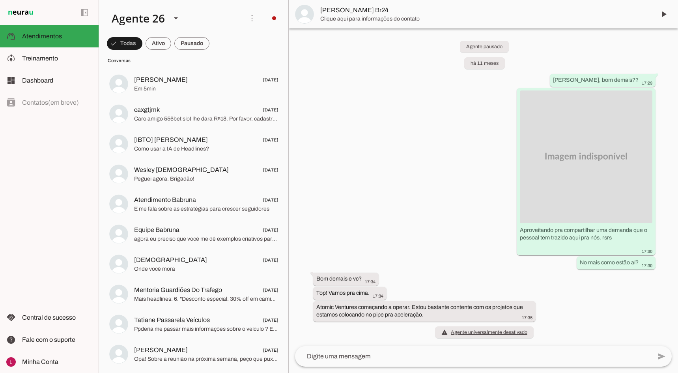
scroll to position [2063, 0]
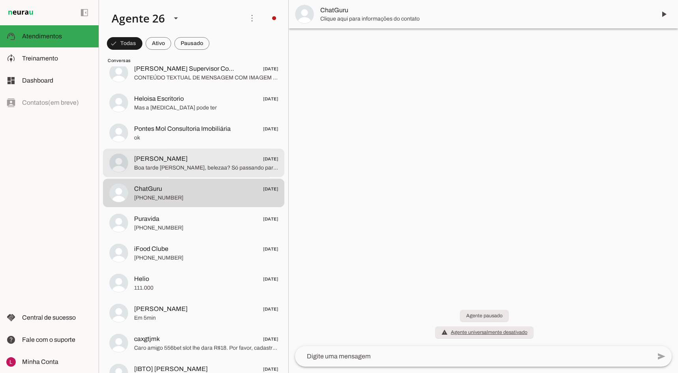
click at [222, 154] on span "[PERSON_NAME] [DATE]" at bounding box center [206, 159] width 144 height 10
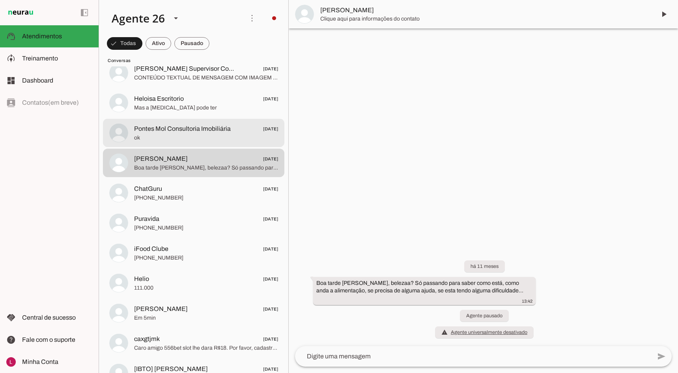
scroll to position [1984, 0]
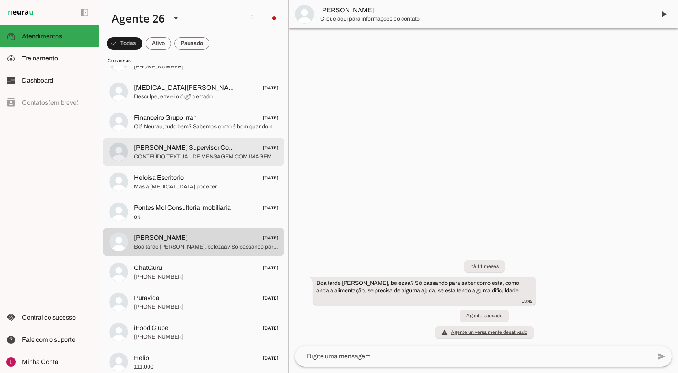
click at [206, 154] on span "CONTEÚDO TEXTUAL DE MENSAGEM COM IMAGEM (URL [URL][DOMAIN_NAME]) : Boa tarde. E…" at bounding box center [206, 157] width 144 height 8
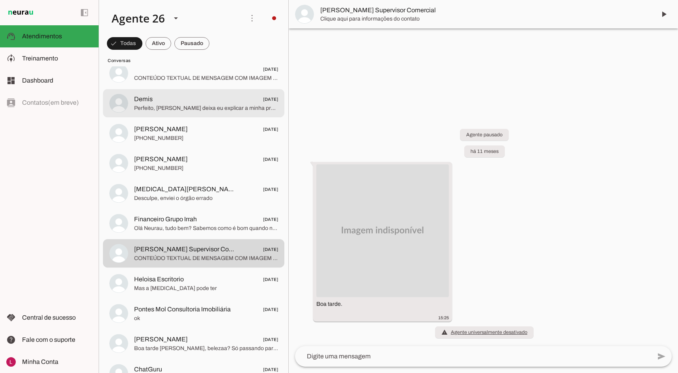
scroll to position [1826, 0]
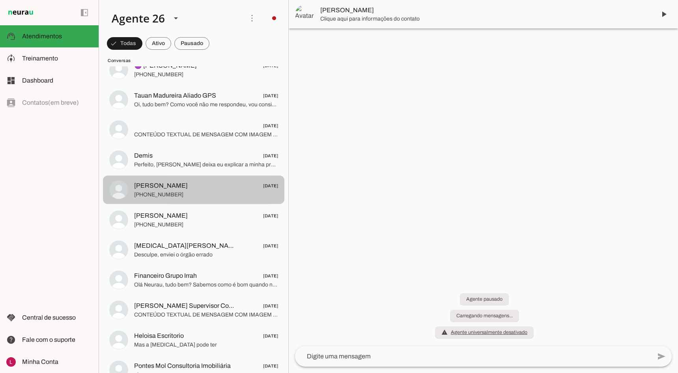
click at [186, 219] on span "[PERSON_NAME]" at bounding box center [161, 215] width 54 height 9
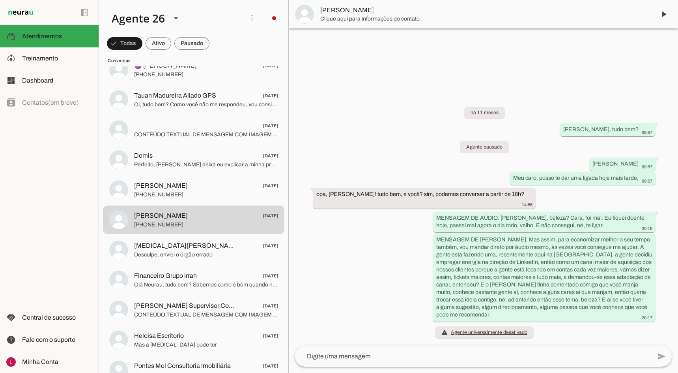
scroll to position [1628, 0]
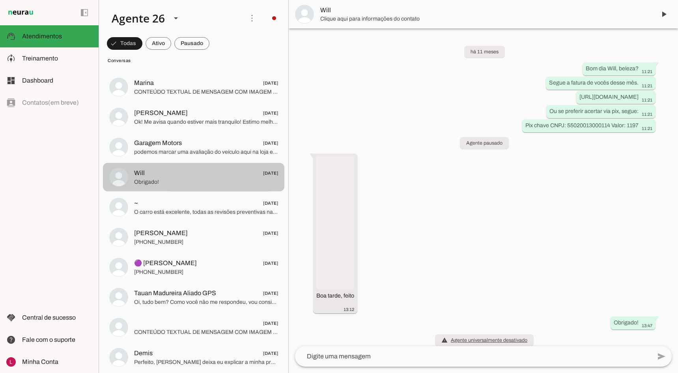
scroll to position [8, 0]
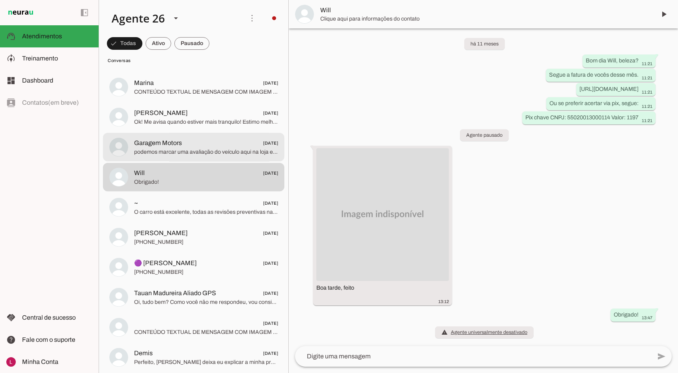
click at [225, 150] on span "podemos marcar uma avaliação do veículo aqui na loja essa semana? com a avaliaç…" at bounding box center [206, 152] width 144 height 8
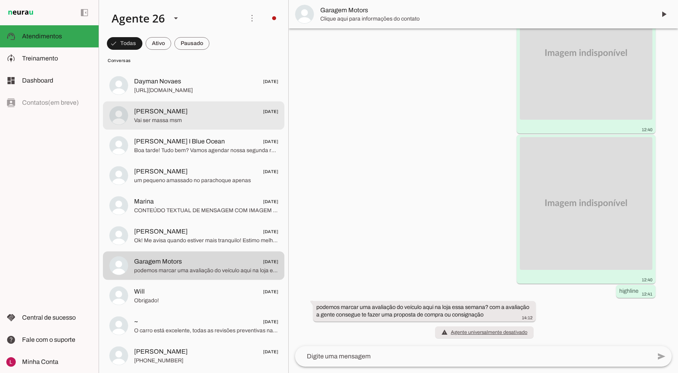
scroll to position [1471, 0]
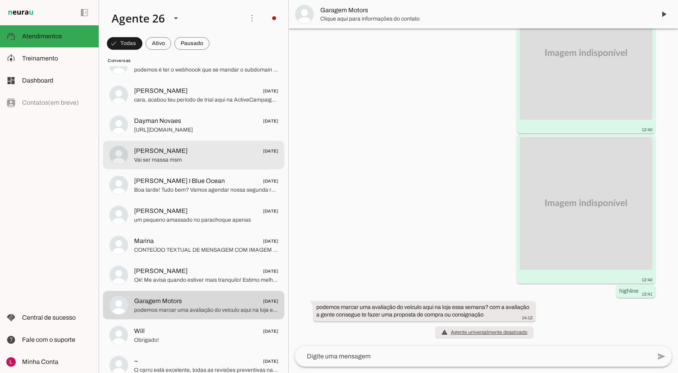
click at [232, 156] on span "Vai ser massa msm" at bounding box center [206, 160] width 144 height 8
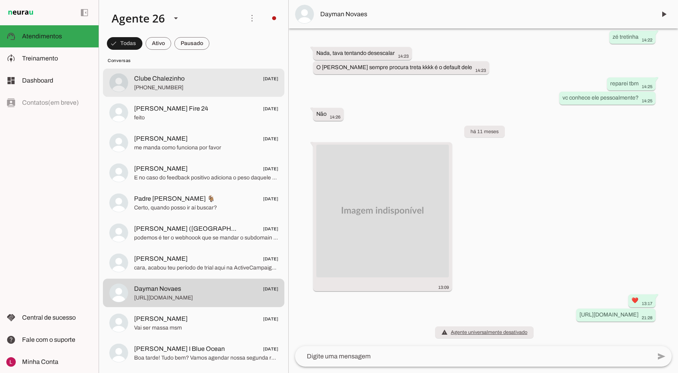
scroll to position [1234, 0]
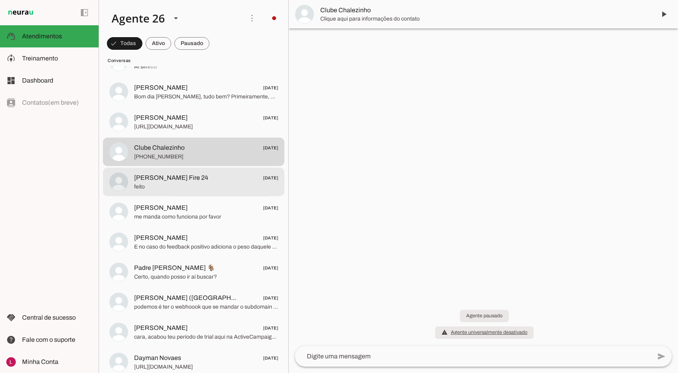
click at [224, 187] on span "feito" at bounding box center [206, 187] width 144 height 8
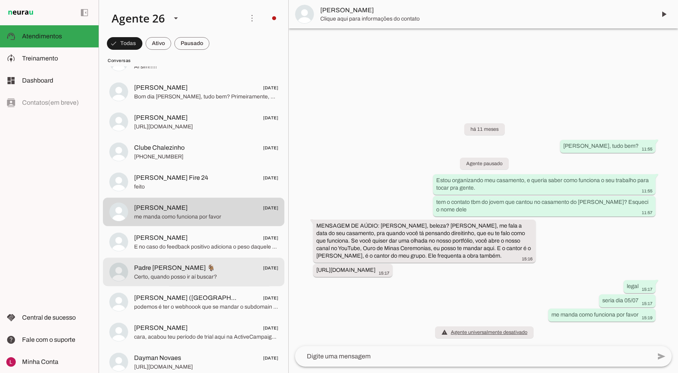
click at [166, 266] on span "Padre [PERSON_NAME] 🐐" at bounding box center [174, 267] width 81 height 9
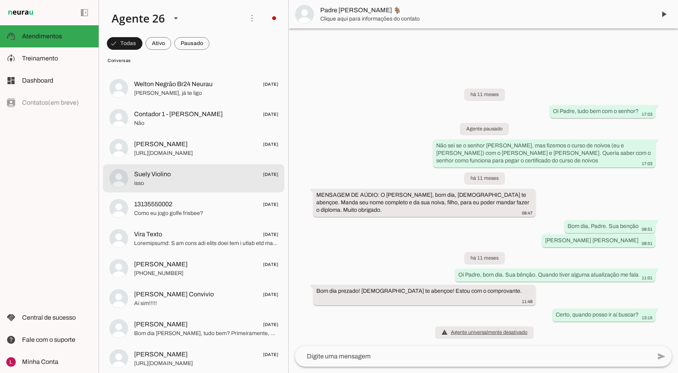
scroll to position [997, 0]
click at [175, 148] on span "[PERSON_NAME]" at bounding box center [161, 144] width 54 height 9
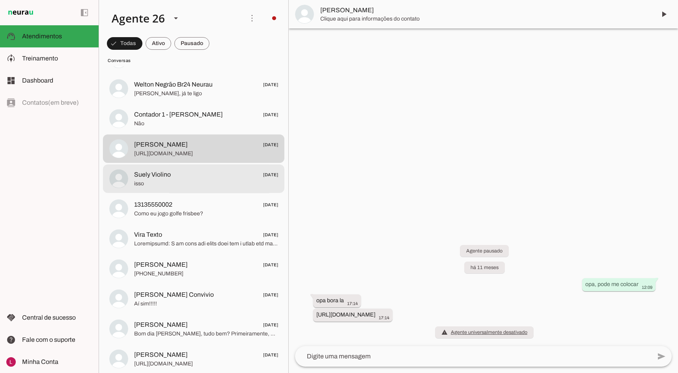
click at [148, 187] on span "isso" at bounding box center [206, 184] width 144 height 8
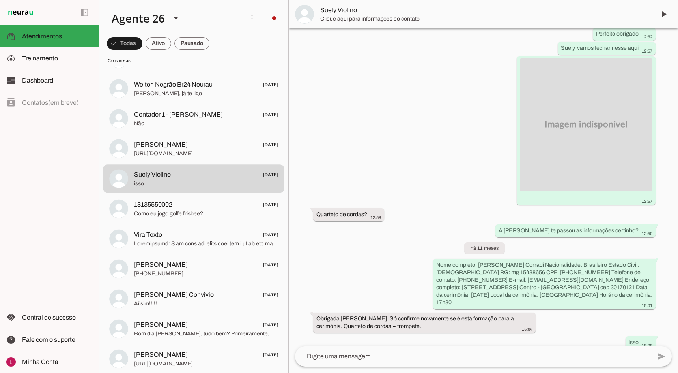
scroll to position [291, 0]
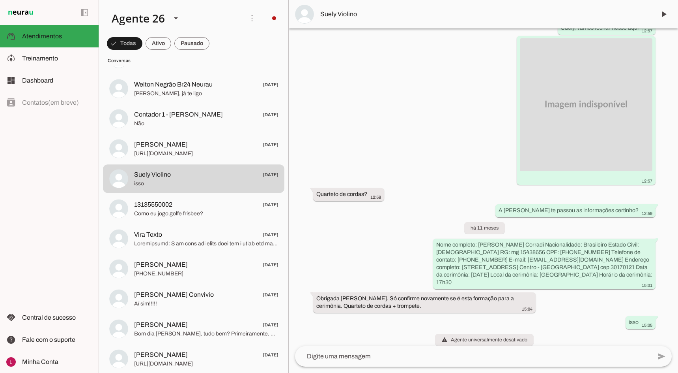
click at [399, 16] on span "Suely Violino" at bounding box center [485, 13] width 330 height 9
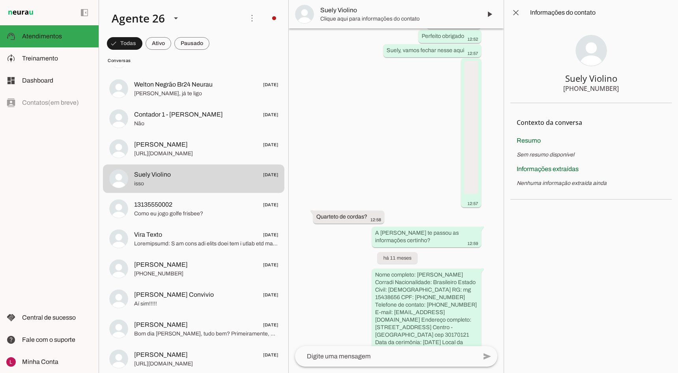
scroll to position [381, 0]
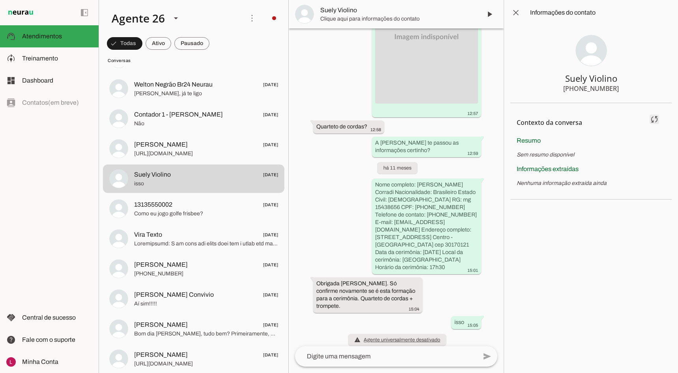
click at [659, 119] on span at bounding box center [654, 119] width 19 height 19
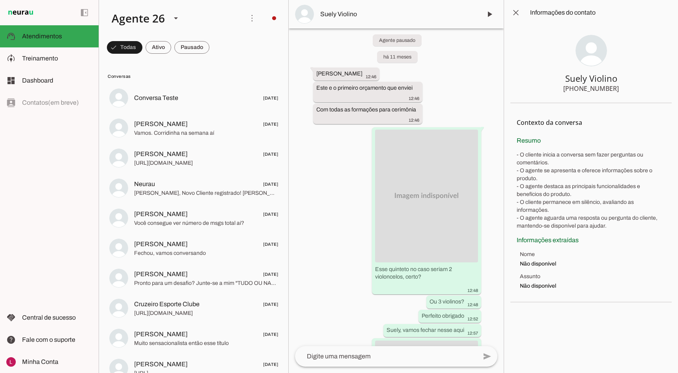
scroll to position [0, 0]
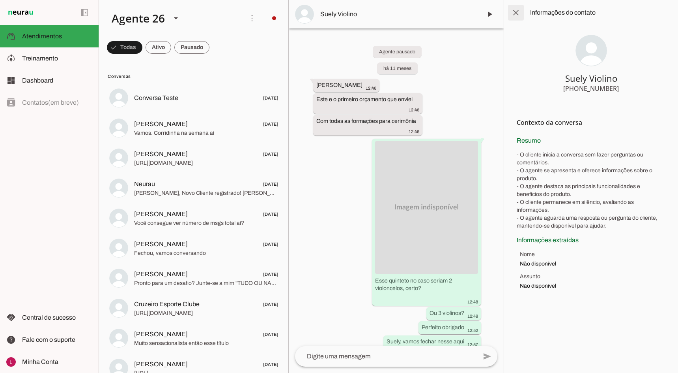
click at [514, 16] on span at bounding box center [516, 12] width 19 height 19
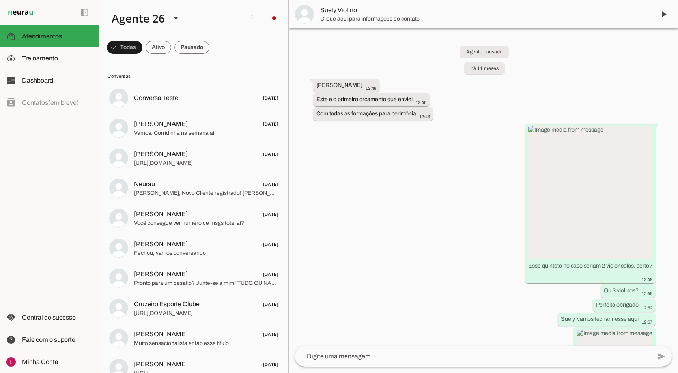
click at [514, 17] on span "Clique aqui para informações do contato" at bounding box center [485, 19] width 330 height 8
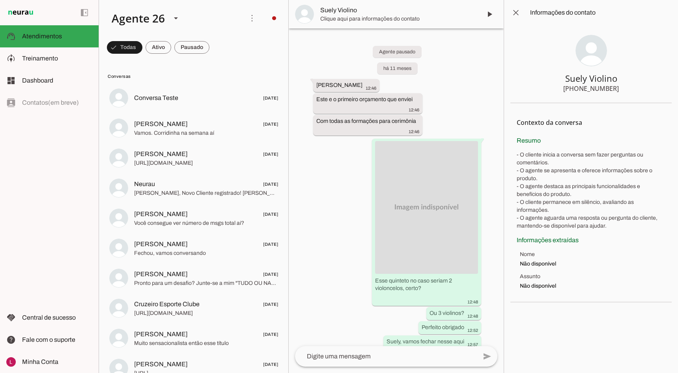
click at [376, 5] on md-item "Suely Violino" at bounding box center [396, 14] width 215 height 28
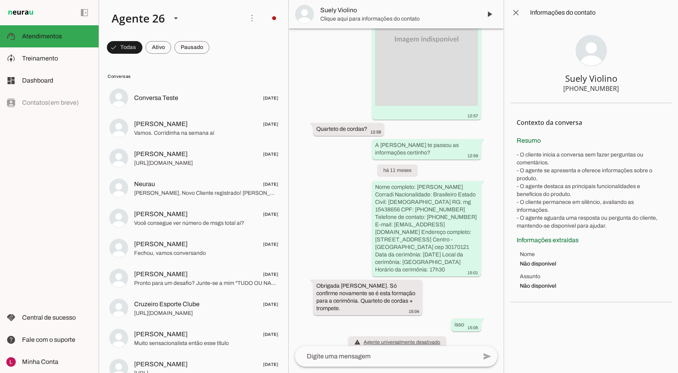
scroll to position [381, 0]
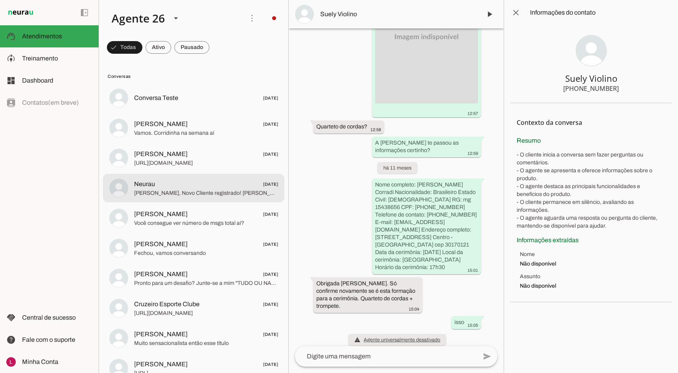
click at [174, 112] on md-item "Neurau [DATE] [PERSON_NAME] Chefe, Novo Cliente registrado! [PERSON_NAME]" at bounding box center [194, 98] width 182 height 28
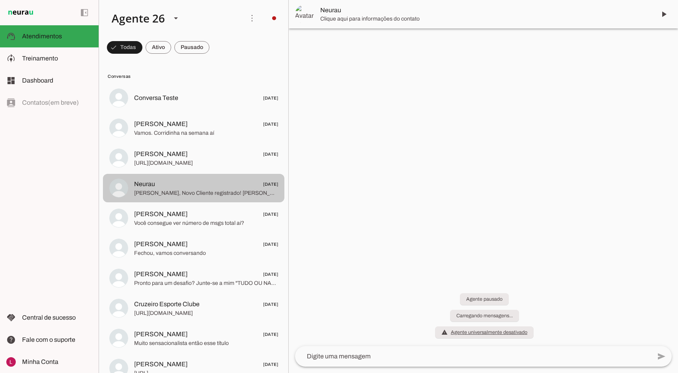
scroll to position [230, 0]
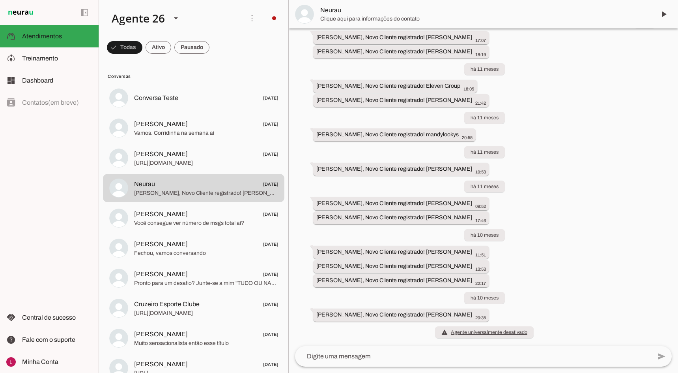
click at [360, 20] on span "Clique aqui para informações do contato" at bounding box center [485, 19] width 330 height 8
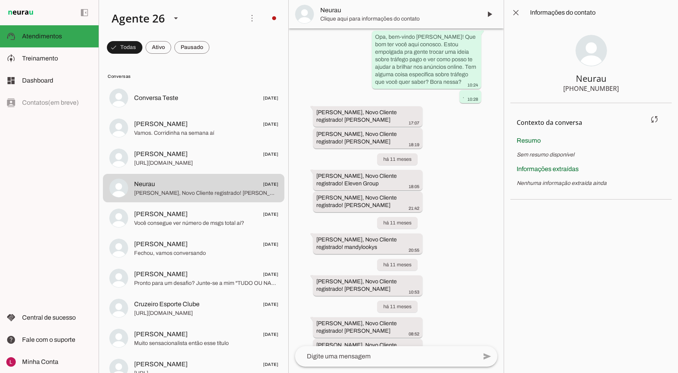
scroll to position [417, 0]
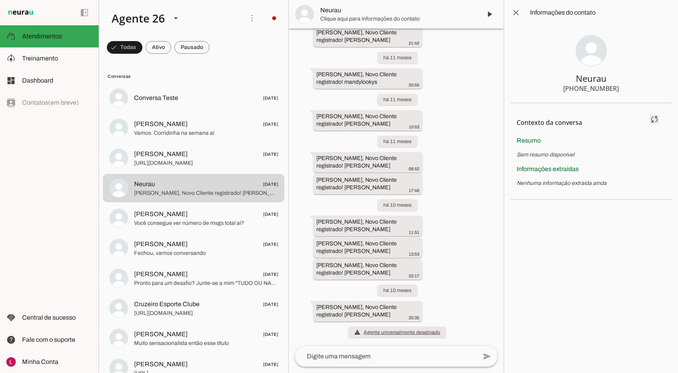
click at [654, 116] on span at bounding box center [654, 119] width 19 height 19
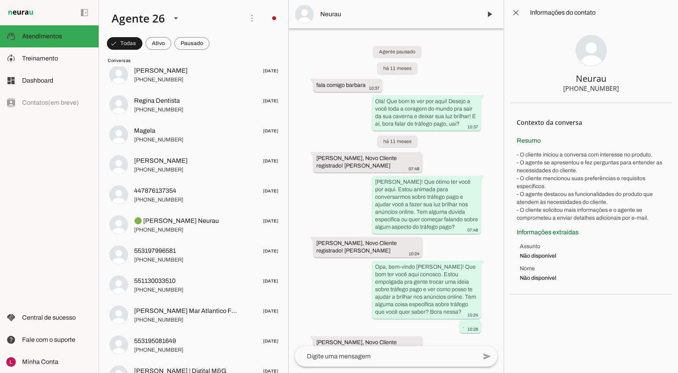
scroll to position [4394, 0]
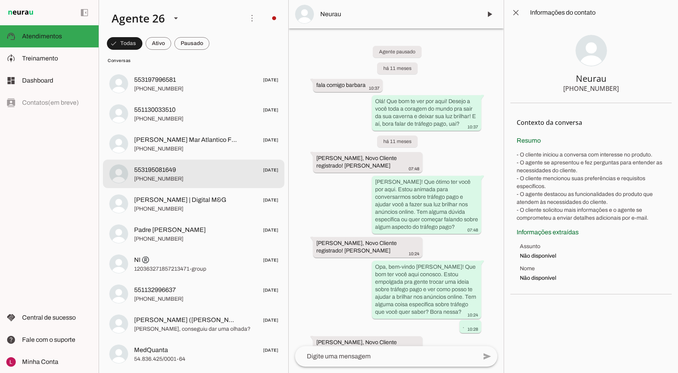
click at [191, 172] on span "553195081649 [DATE]" at bounding box center [206, 170] width 144 height 10
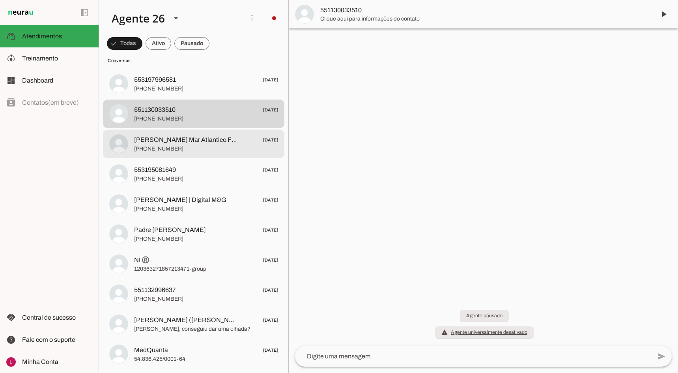
click at [200, 146] on span "[PHONE_NUMBER]" at bounding box center [206, 149] width 144 height 8
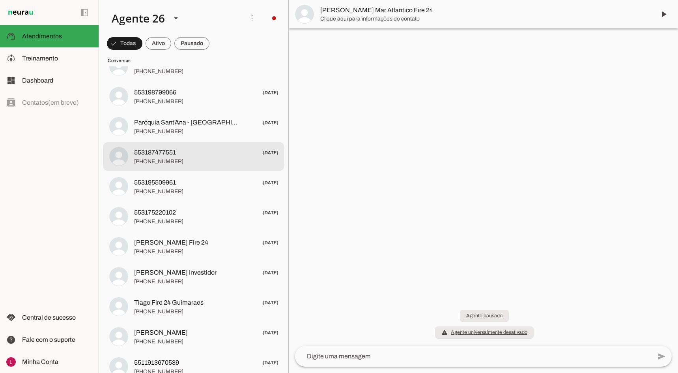
click at [178, 151] on span "553187477551 [DATE]" at bounding box center [206, 153] width 144 height 10
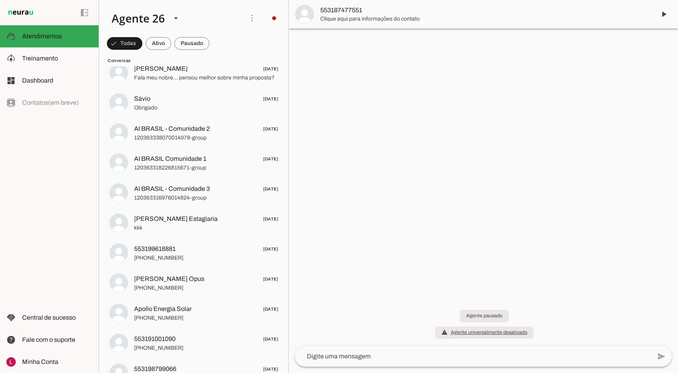
scroll to position [3288, 0]
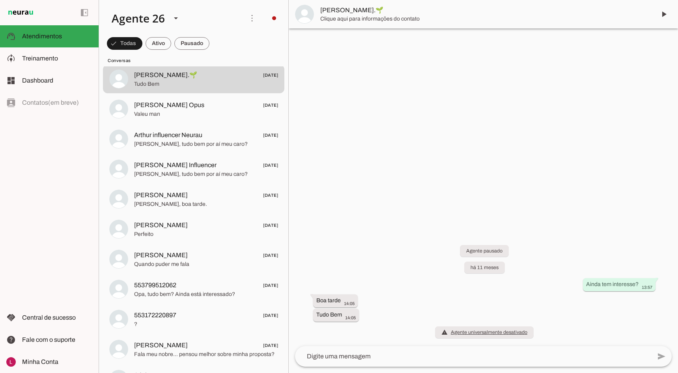
scroll to position [3052, 0]
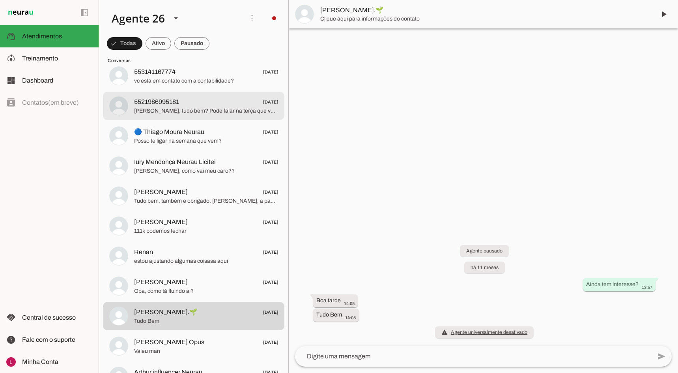
drag, startPoint x: 200, startPoint y: 95, endPoint x: 201, endPoint y: 99, distance: 4.0
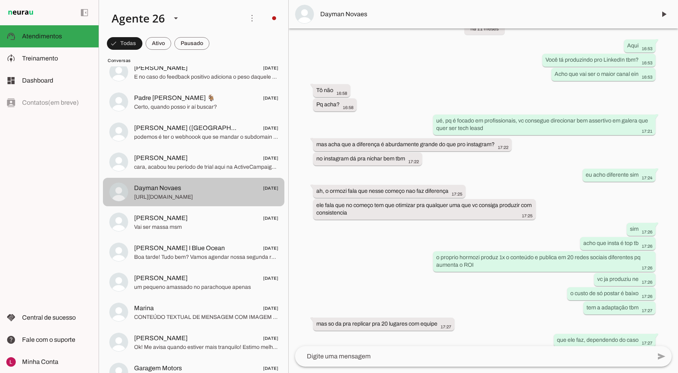
scroll to position [1394, 0]
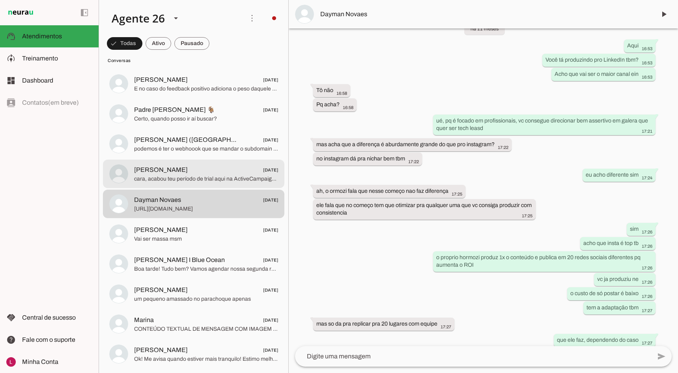
click at [200, 176] on span "cara, acabou teu período de trial aqui na ActiveCampaign ficou com alguma dúvid…" at bounding box center [206, 179] width 144 height 8
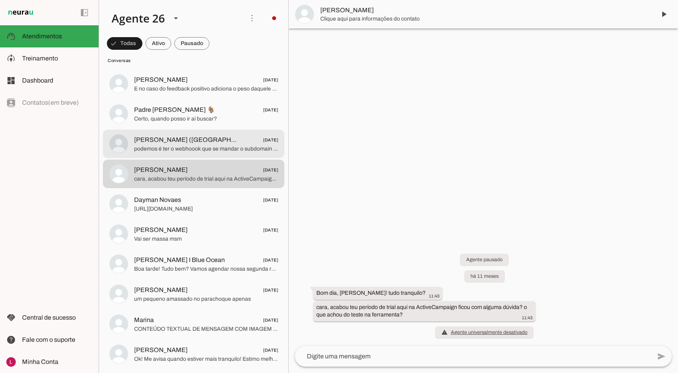
click at [228, 152] on span "podemos é ter o webhoook que se mandar o subdomain actuzaliza isso, se não mand…" at bounding box center [206, 149] width 144 height 8
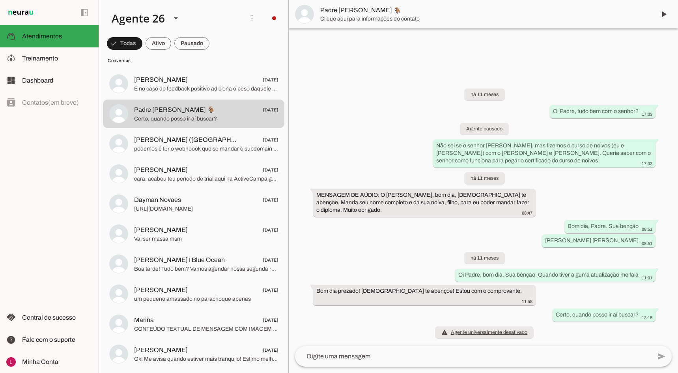
click at [217, 79] on span "[PERSON_NAME] [DATE]" at bounding box center [206, 80] width 144 height 10
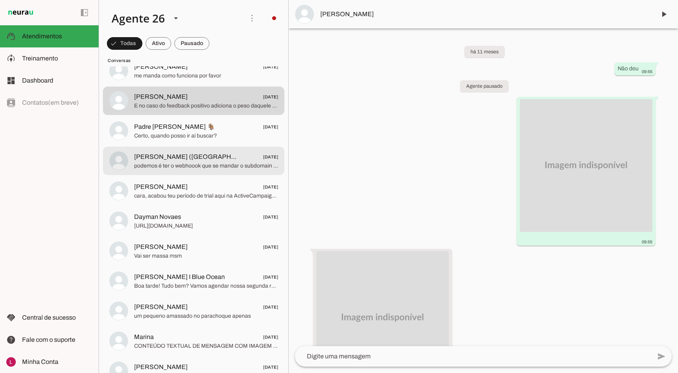
scroll to position [1394, 0]
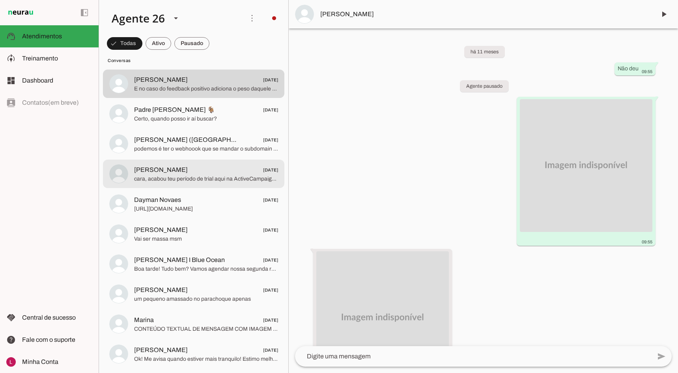
click at [179, 168] on span "[PERSON_NAME] [DATE]" at bounding box center [206, 170] width 144 height 10
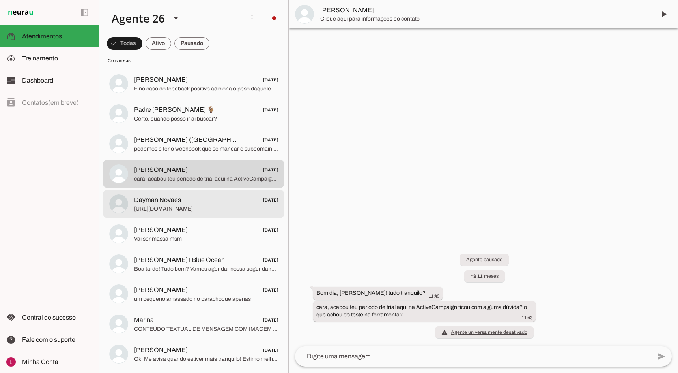
click at [223, 198] on span "Dayman Novaes [DATE]" at bounding box center [206, 200] width 144 height 10
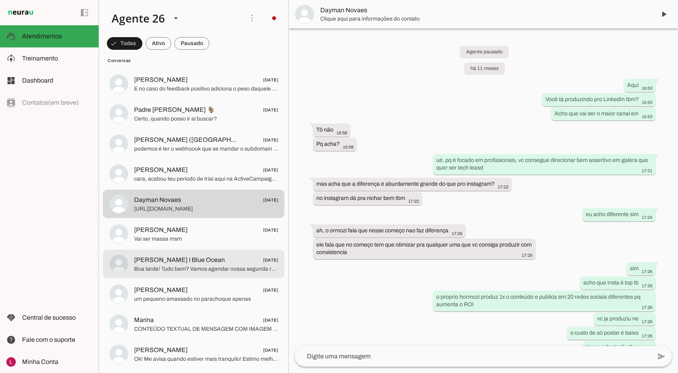
scroll to position [589, 0]
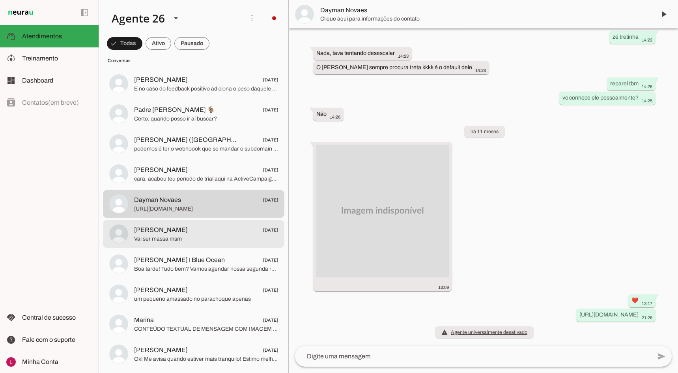
click at [214, 234] on span "[PERSON_NAME] [DATE]" at bounding box center [206, 230] width 144 height 10
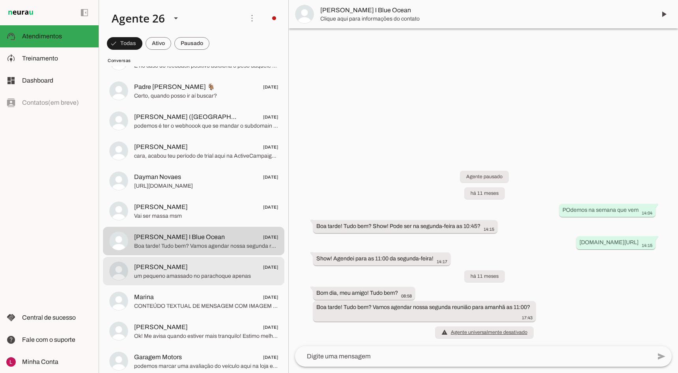
scroll to position [1512, 0]
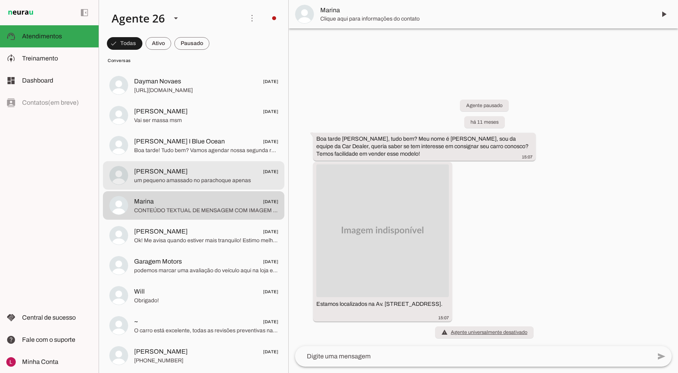
click at [202, 171] on span "[PERSON_NAME] [DATE]" at bounding box center [206, 172] width 144 height 10
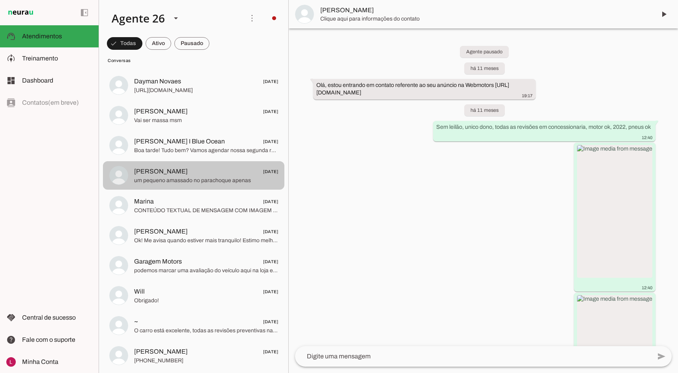
scroll to position [1085, 0]
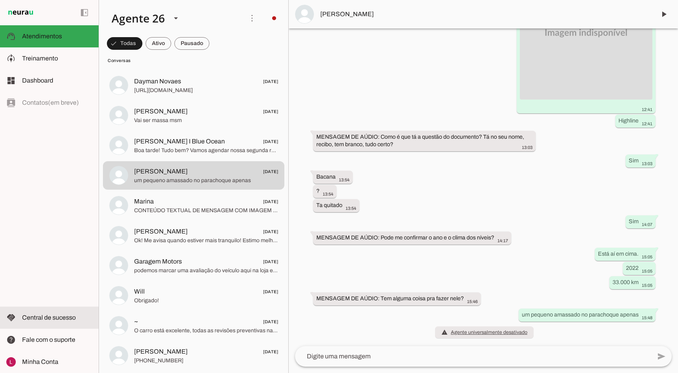
click at [46, 322] on md-item "handshake Central de sucesso Central de sucesso" at bounding box center [49, 317] width 99 height 22
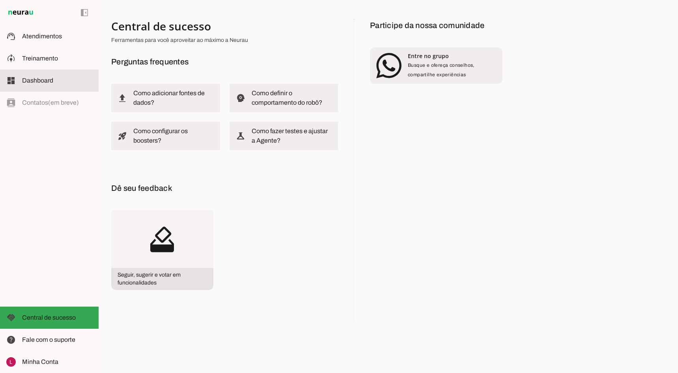
click at [27, 73] on md-item "dashboard Dashboard Dashboard" at bounding box center [49, 80] width 99 height 22
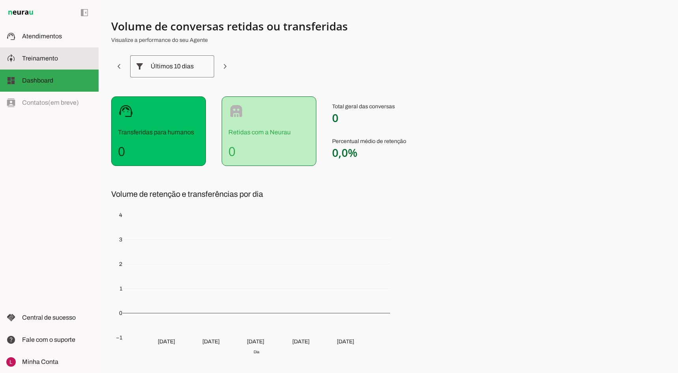
click at [45, 58] on span "Treinamento" at bounding box center [40, 58] width 36 height 7
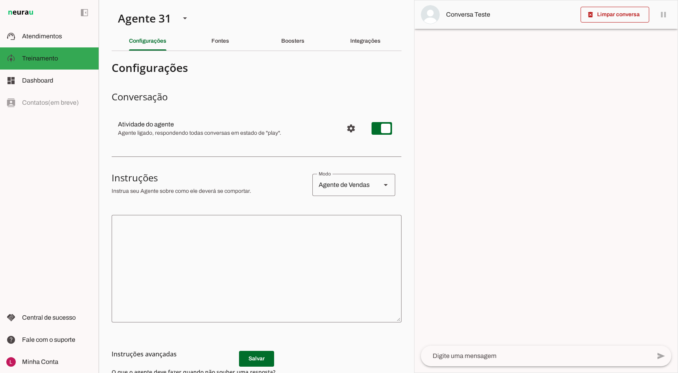
click at [204, 51] on section "Agente 1 Agente 2 Sales [GEOGRAPHIC_DATA] Agente 4 Agente 5 Agente 6 Agente 7 A…" at bounding box center [257, 186] width 316 height 373
click at [212, 46] on div "Fontes" at bounding box center [221, 41] width 18 height 19
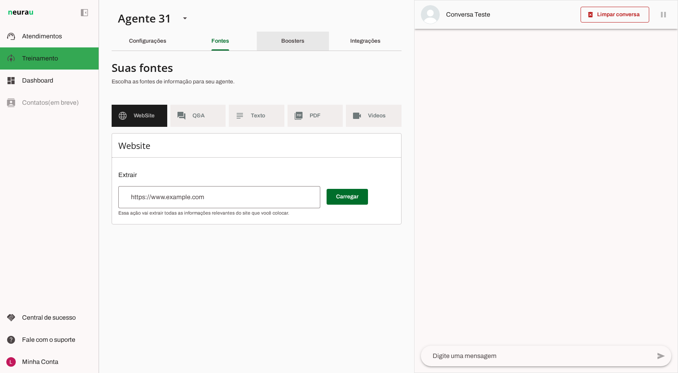
drag, startPoint x: 285, startPoint y: 33, endPoint x: 290, endPoint y: 36, distance: 5.6
click at [287, 33] on div "Boosters" at bounding box center [292, 41] width 23 height 19
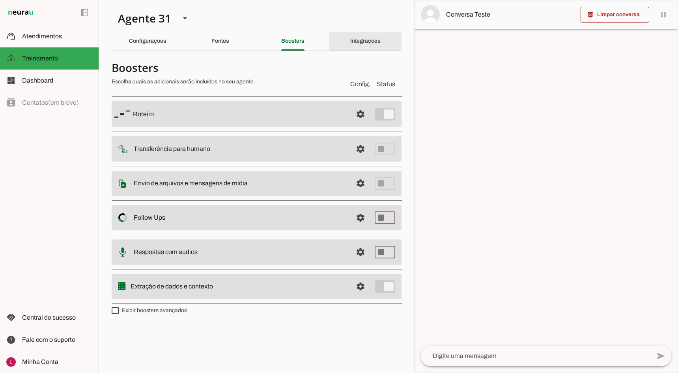
click at [375, 47] on div "Integrações" at bounding box center [365, 41] width 30 height 19
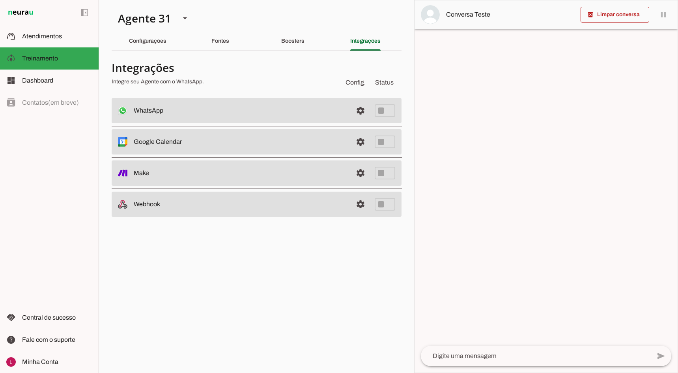
click at [305, 49] on div "Boosters" at bounding box center [292, 41] width 23 height 19
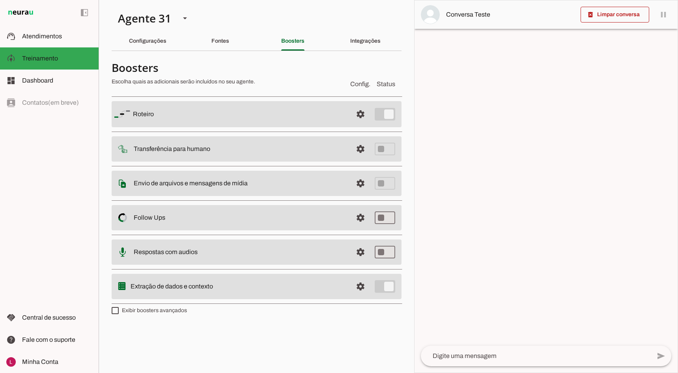
click at [218, 50] on div "Fontes" at bounding box center [221, 41] width 18 height 19
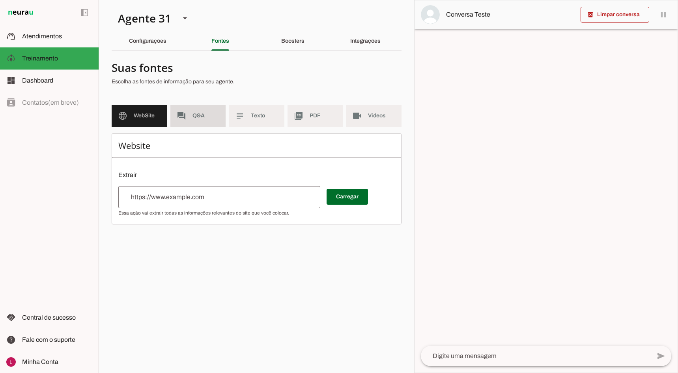
click at [178, 124] on md-item "forum Q&A" at bounding box center [198, 116] width 56 height 22
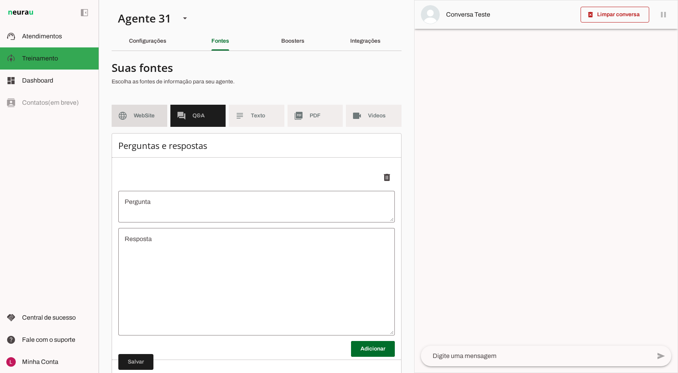
click at [127, 111] on md-item "language WebSite" at bounding box center [140, 116] width 56 height 22
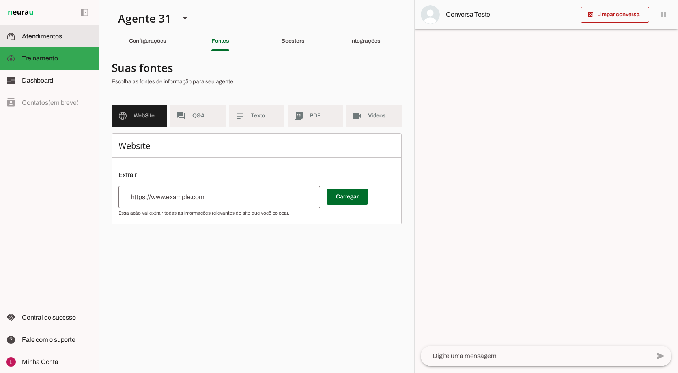
click at [60, 30] on md-item "support_agent Atendimentos Atendimentos" at bounding box center [49, 36] width 99 height 22
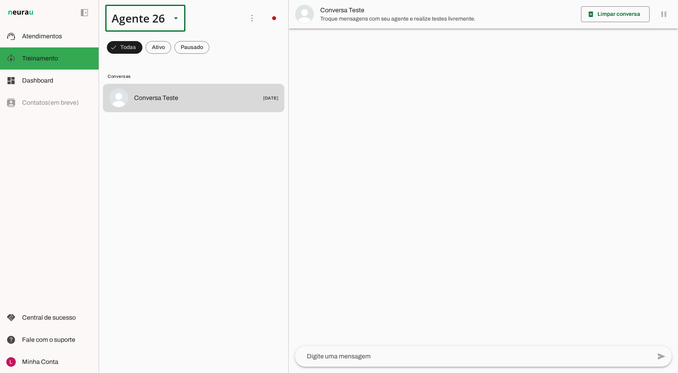
click at [135, 19] on div "Agente 26" at bounding box center [135, 18] width 60 height 27
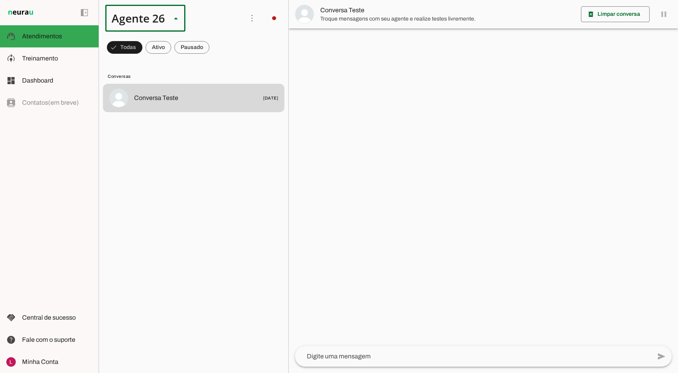
scroll to position [396, 0]
click at [273, 65] on md-list "Conversas Conversa Teste [DATE]" at bounding box center [193, 215] width 189 height 314
click at [36, 66] on md-item "model_training Treinamento Treinamento" at bounding box center [49, 58] width 99 height 22
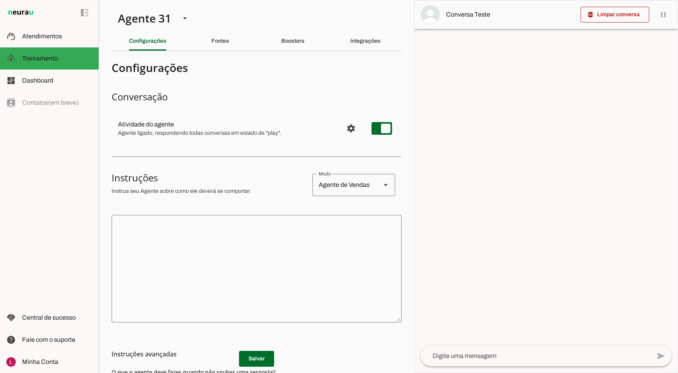
click at [290, 59] on md-list-item "Configurações" at bounding box center [257, 67] width 290 height 21
click at [288, 47] on div "Boosters" at bounding box center [292, 41] width 23 height 19
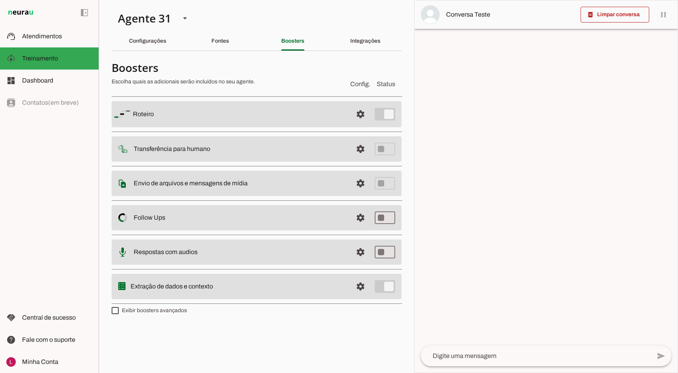
drag, startPoint x: 348, startPoint y: 116, endPoint x: 355, endPoint y: 115, distance: 6.4
click at [349, 116] on md-item "settings [GEOGRAPHIC_DATA]" at bounding box center [257, 114] width 290 height 26
click at [356, 115] on span at bounding box center [360, 114] width 19 height 19
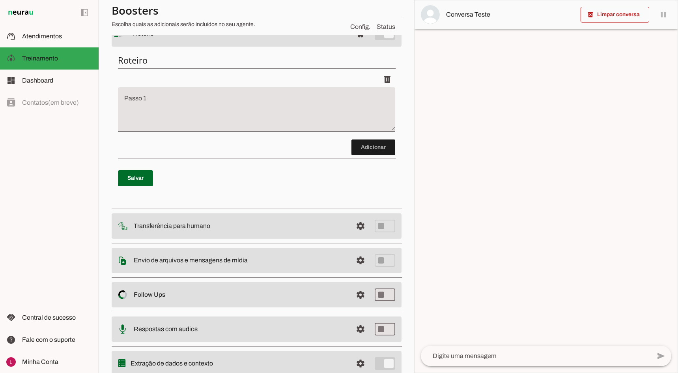
scroll to position [109, 0]
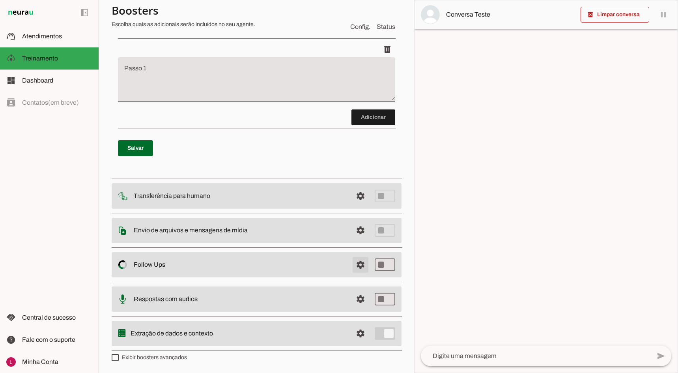
click at [356, 13] on span at bounding box center [360, 3] width 19 height 19
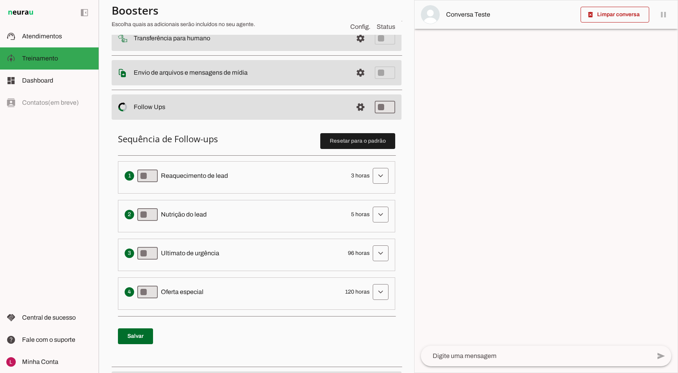
click at [355, 223] on li "Solicita ao lead que tome uma ação específica de nutrição, como visitar uma pág…" at bounding box center [256, 216] width 277 height 32
click at [353, 17] on md-item "settings Envio de arquivos e mensagens de mídia Arquivos e mensagens de mídia O…" at bounding box center [257, 4] width 290 height 26
click at [354, 13] on span at bounding box center [360, 3] width 19 height 19
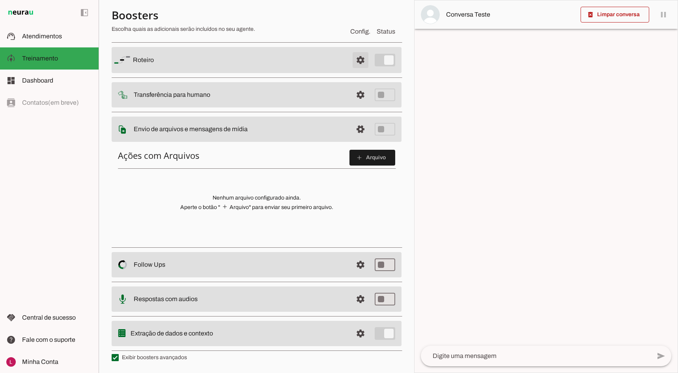
scroll to position [52, 0]
click at [353, 65] on span at bounding box center [360, 60] width 19 height 19
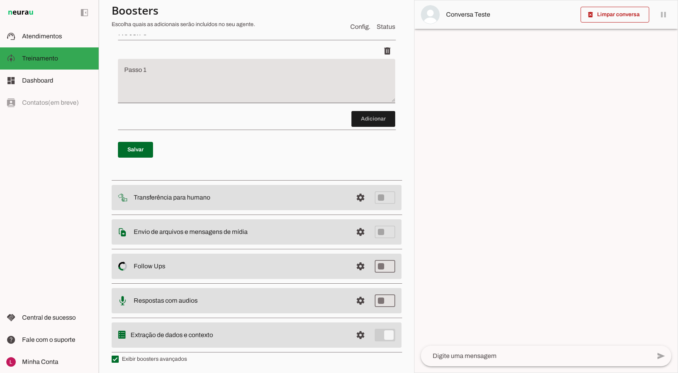
scroll to position [109, 0]
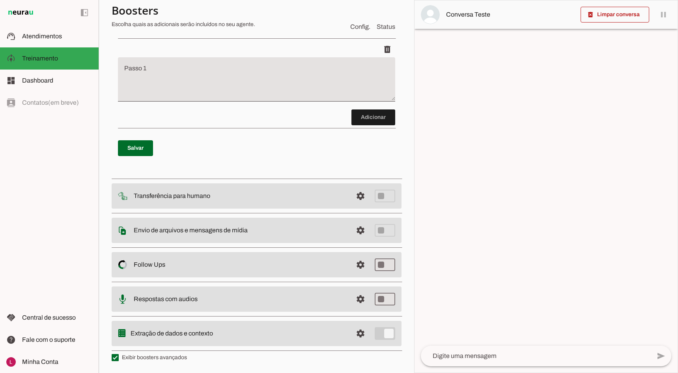
click at [354, 13] on span at bounding box center [360, 3] width 19 height 19
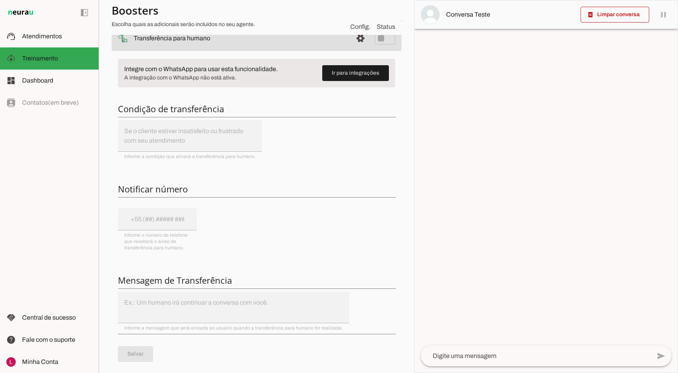
scroll to position [280, 0]
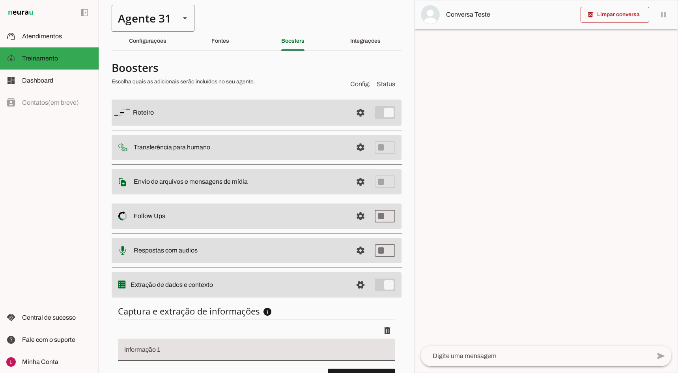
click at [148, 25] on div "Agente 31" at bounding box center [143, 18] width 62 height 27
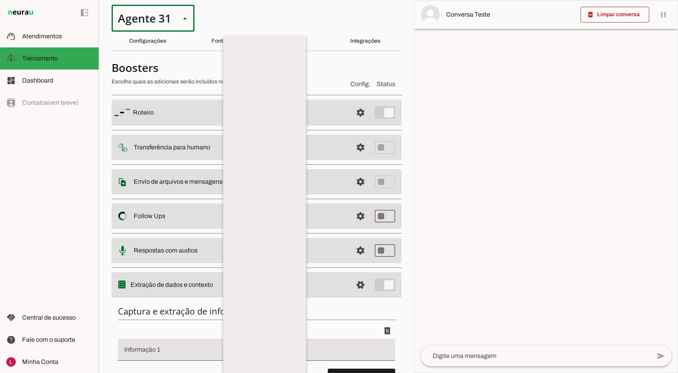
scroll to position [507, 0]
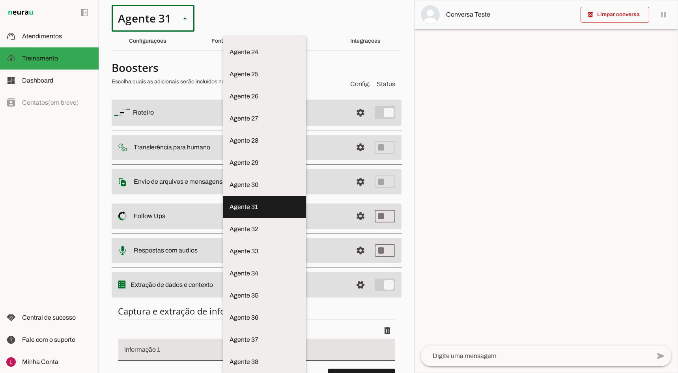
click at [308, 59] on md-list-item "Boosters Escolha quais as adicionais serão incluídos no seu agente. Config. Sta…" at bounding box center [257, 74] width 290 height 35
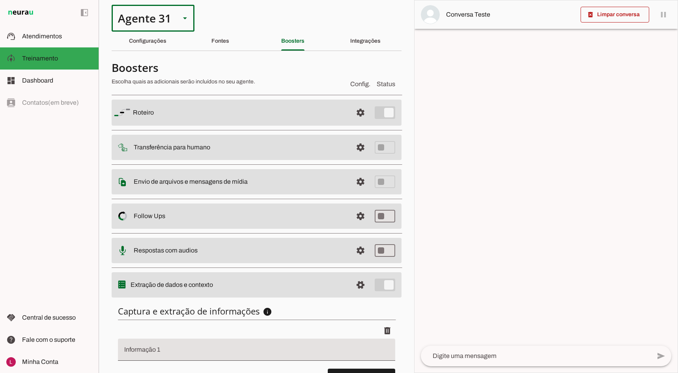
drag, startPoint x: 222, startPoint y: 44, endPoint x: 197, endPoint y: 122, distance: 82.1
click at [221, 45] on div "Fontes" at bounding box center [221, 41] width 18 height 19
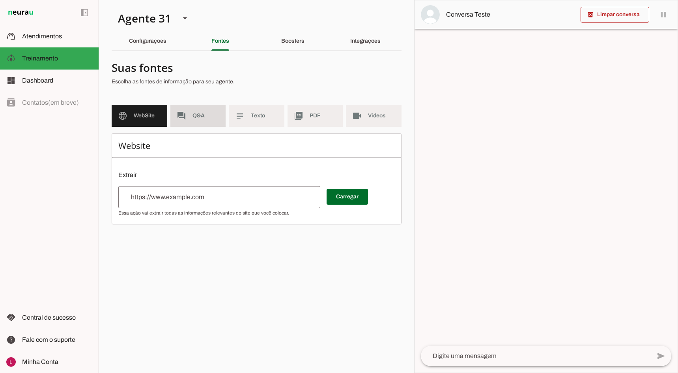
click at [197, 124] on md-item "forum Q&A" at bounding box center [198, 116] width 56 height 22
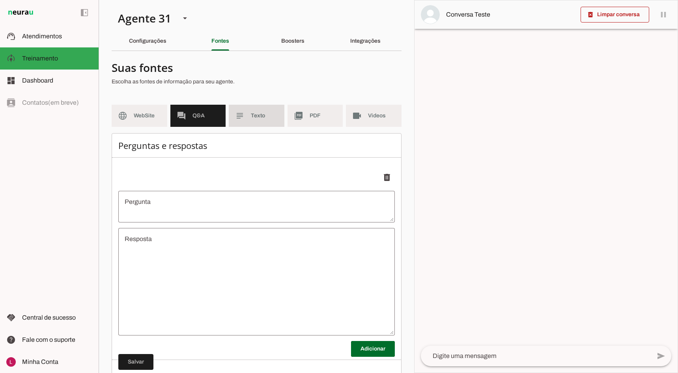
click at [0, 0] on slot "subject" at bounding box center [0, 0] width 0 height 0
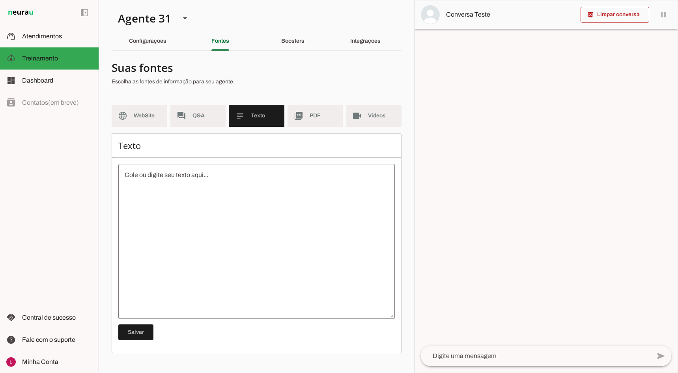
click at [322, 105] on section "Suas fontes Escolha as fontes de informação para seu agente. language WebSite f…" at bounding box center [257, 205] width 290 height 296
drag, startPoint x: 350, startPoint y: 118, endPoint x: 367, endPoint y: 119, distance: 17.0
click at [350, 118] on md-item "videocam Videos" at bounding box center [374, 116] width 56 height 22
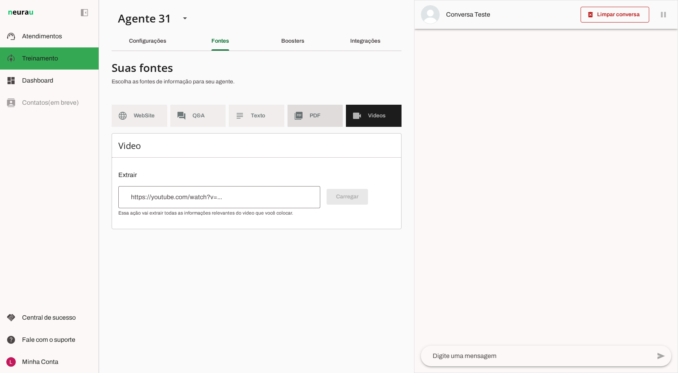
click at [337, 114] on md-item "picture_as_pdf PDF" at bounding box center [316, 116] width 56 height 22
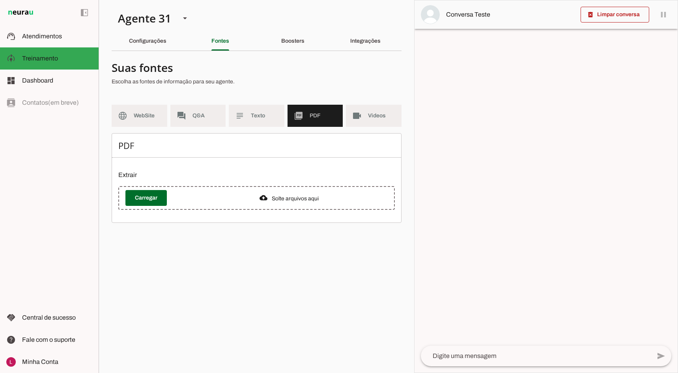
click at [212, 48] on div "Fontes" at bounding box center [221, 41] width 18 height 19
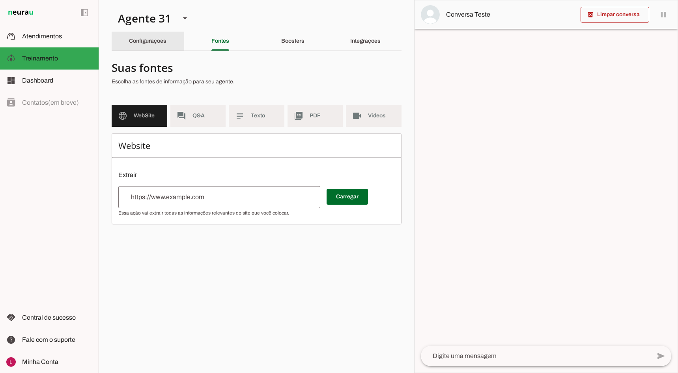
click at [167, 48] on div "Configurações" at bounding box center [147, 41] width 37 height 19
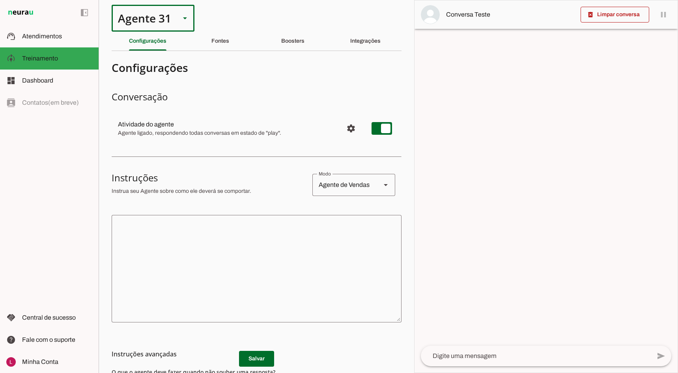
click at [150, 18] on div "Agente 31" at bounding box center [143, 18] width 62 height 27
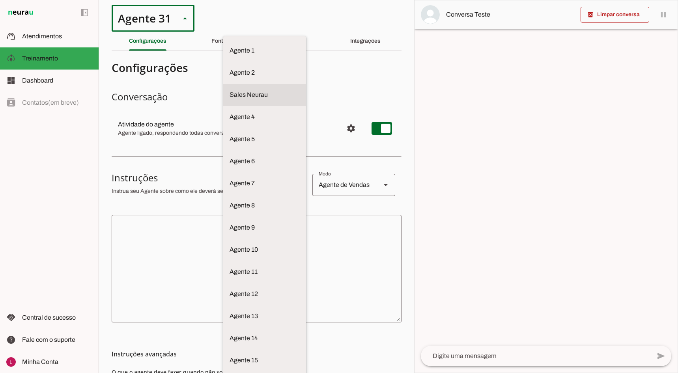
click at [223, 62] on md-item "Sales Neurau" at bounding box center [264, 50] width 83 height 22
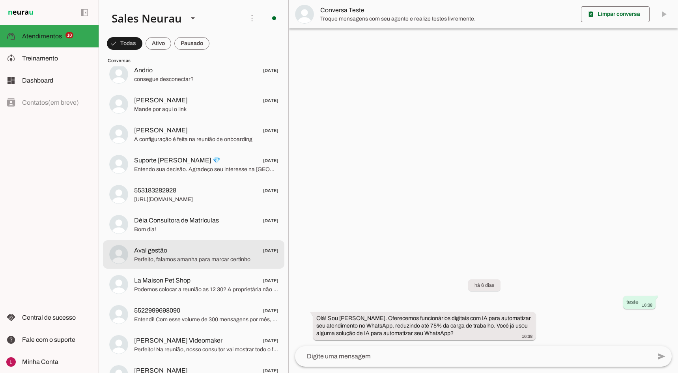
scroll to position [7797, 0]
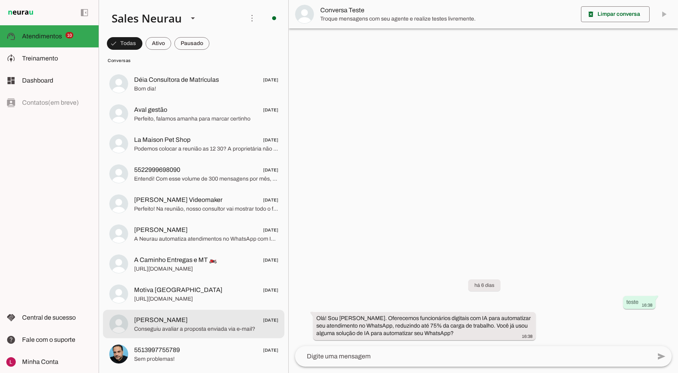
drag, startPoint x: 208, startPoint y: 336, endPoint x: 202, endPoint y: 342, distance: 8.7
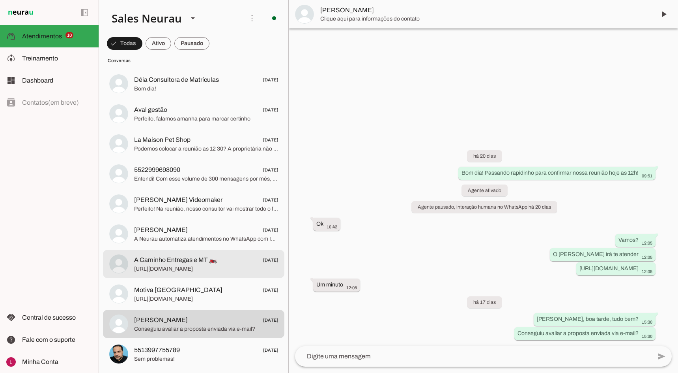
click at [220, 257] on span "A Caminho Entregas e MT 🏍️ [DATE]" at bounding box center [206, 260] width 144 height 10
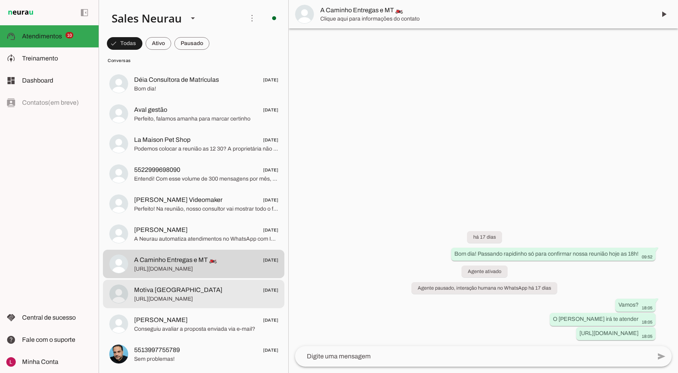
click at [182, 287] on span "Motiva [GEOGRAPHIC_DATA] [DATE]" at bounding box center [206, 290] width 144 height 10
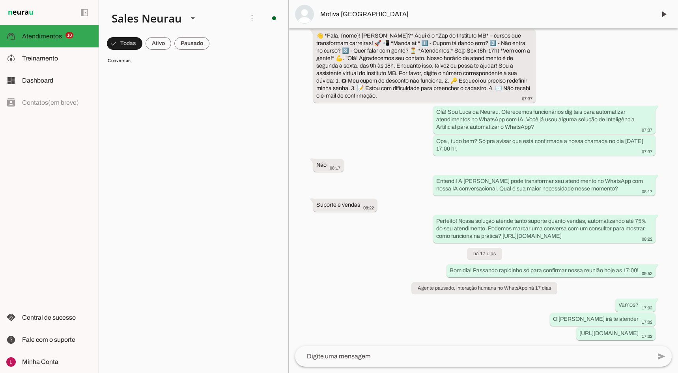
scroll to position [7797, 0]
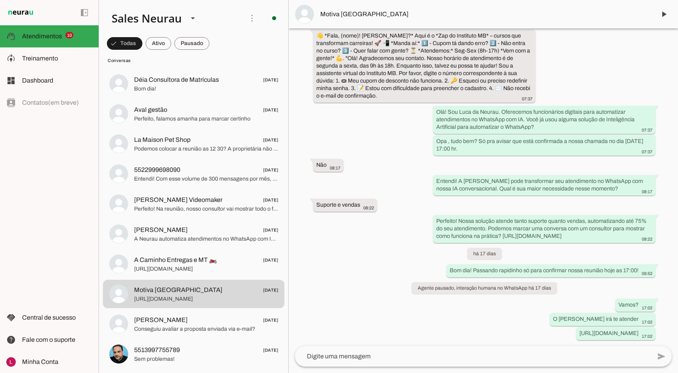
click at [363, 304] on div "Agente ativado há 20 dias opa [PERSON_NAME], beleza? 07:36 aqui é o Luca, da ne…" at bounding box center [484, 186] width 390 height 317
click at [316, 287] on div "Agente ativado há 20 dias opa [PERSON_NAME], beleza? 07:36 aqui é o Luca, da ne…" at bounding box center [484, 186] width 390 height 317
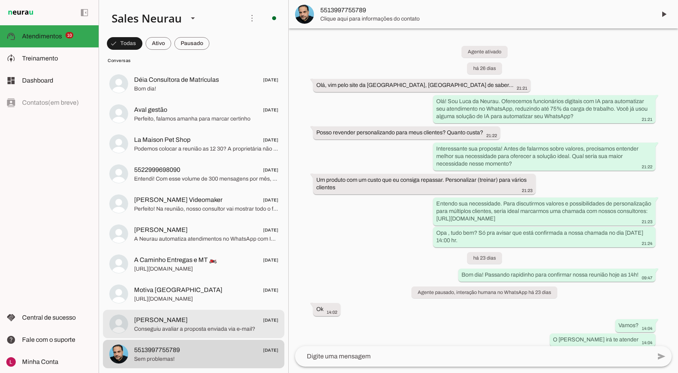
scroll to position [198, 0]
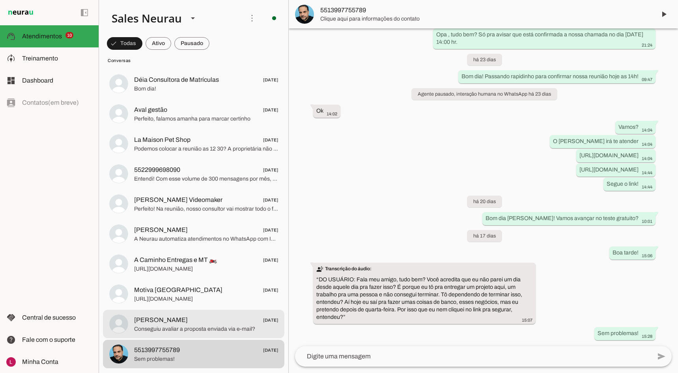
click at [195, 317] on span "[PERSON_NAME] [DATE]" at bounding box center [206, 320] width 144 height 10
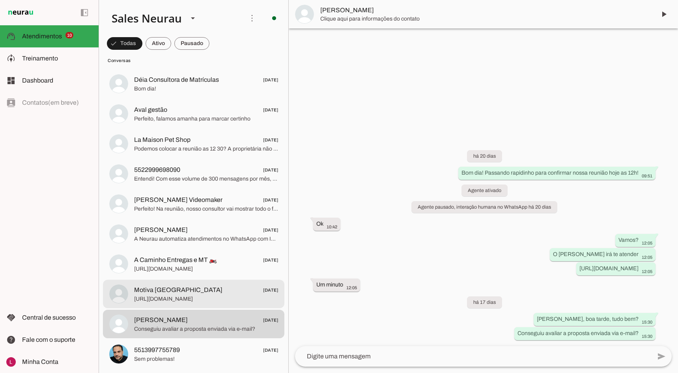
click at [199, 300] on span "[URL][DOMAIN_NAME]" at bounding box center [206, 299] width 144 height 8
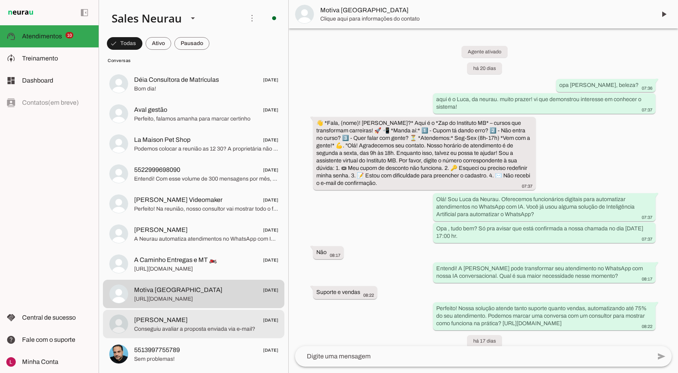
scroll to position [87, 0]
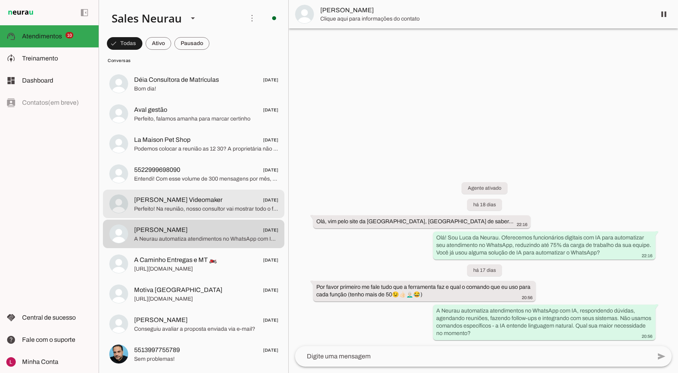
click at [192, 200] on span "[PERSON_NAME] Videomaker" at bounding box center [178, 199] width 88 height 9
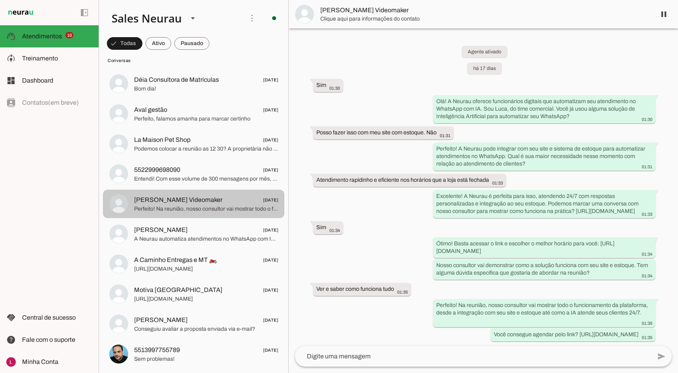
scroll to position [9, 0]
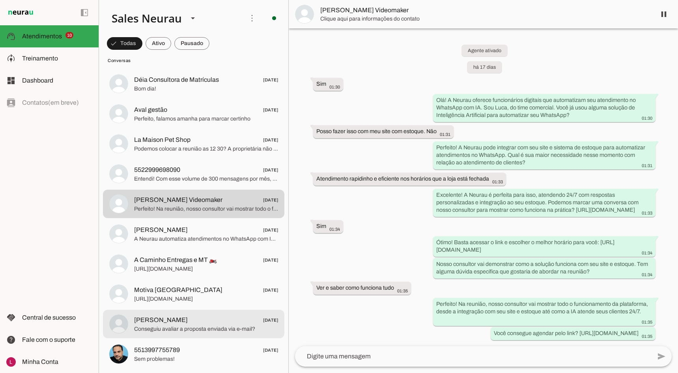
drag, startPoint x: 168, startPoint y: 336, endPoint x: 172, endPoint y: 349, distance: 13.4
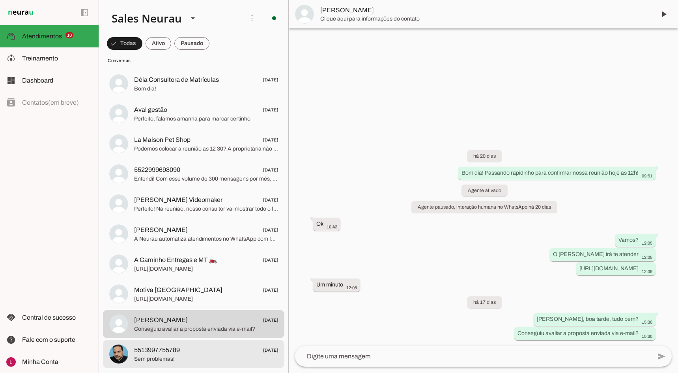
click at [174, 355] on span "Sem problemas!" at bounding box center [206, 359] width 144 height 8
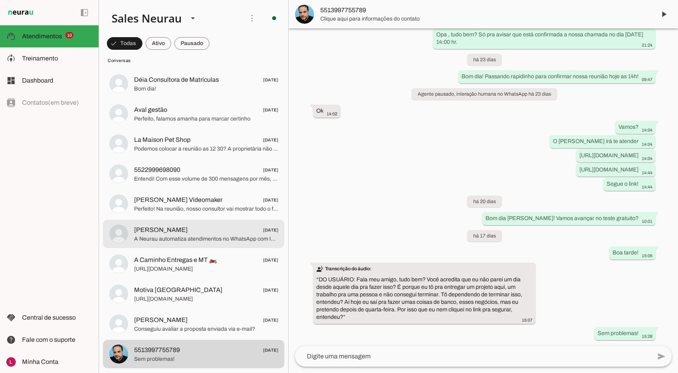
scroll to position [7521, 0]
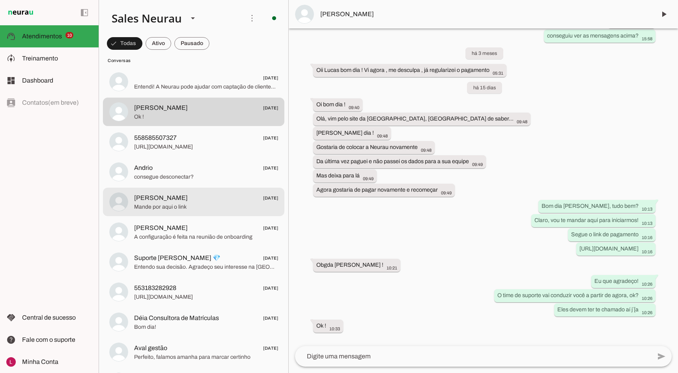
scroll to position [7797, 0]
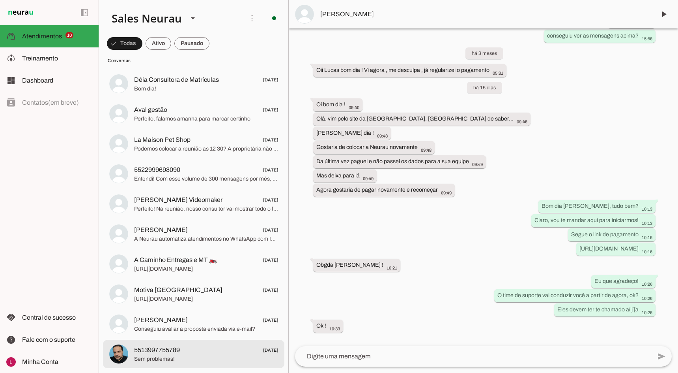
click at [221, 355] on span "Sem problemas!" at bounding box center [206, 359] width 144 height 8
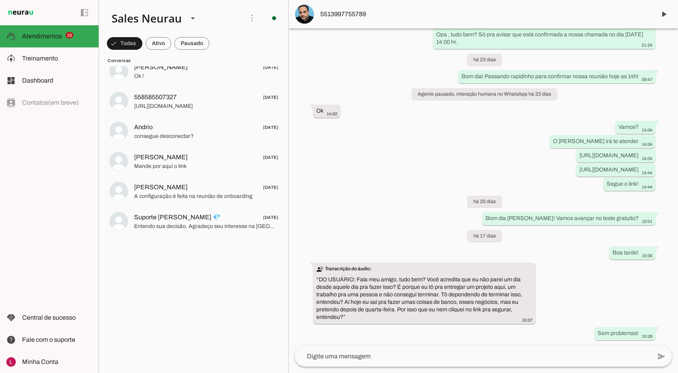
scroll to position [7047, 0]
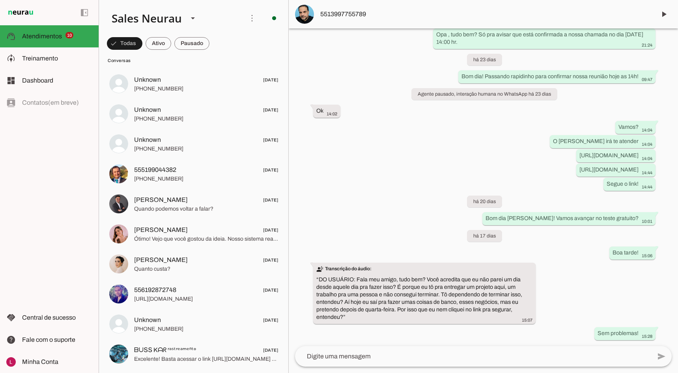
drag, startPoint x: 284, startPoint y: 327, endPoint x: 288, endPoint y: 319, distance: 8.8
click at [288, 319] on chat-list "Agente 1 Agente 2 Sales [GEOGRAPHIC_DATA] Agente 4 Agente 5 Agente 6 Agente 7 A…" at bounding box center [194, 186] width 190 height 373
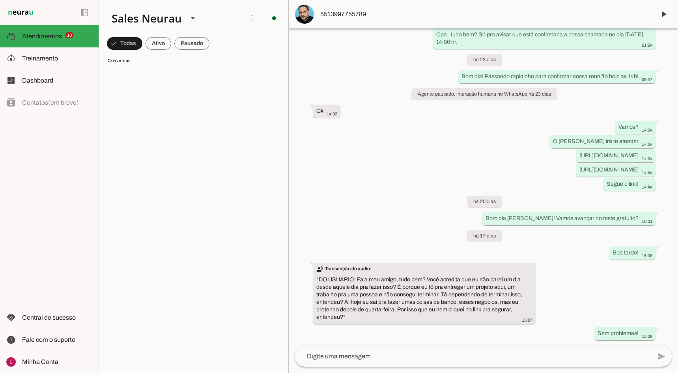
scroll to position [3886, 0]
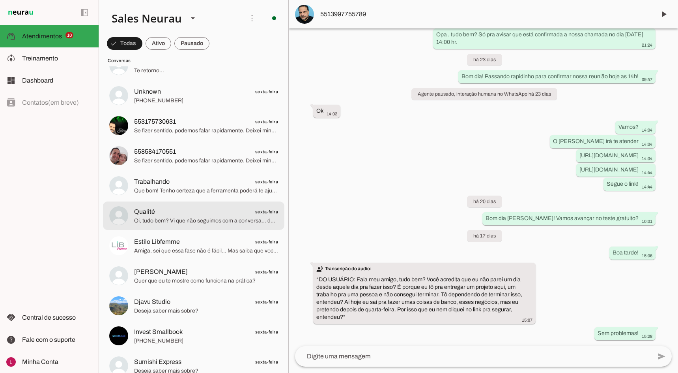
drag, startPoint x: 210, startPoint y: 228, endPoint x: 210, endPoint y: 240, distance: 11.8
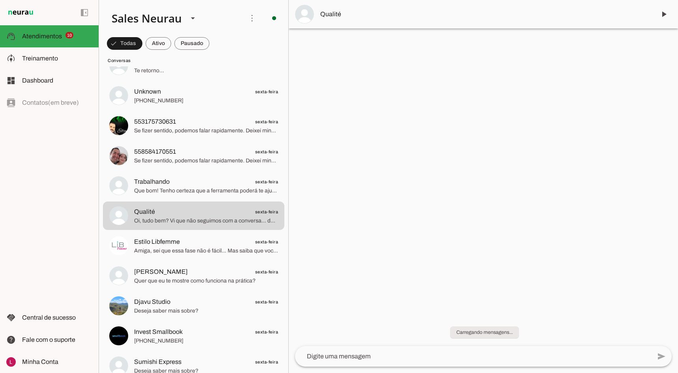
click at [512, 124] on div at bounding box center [484, 186] width 390 height 373
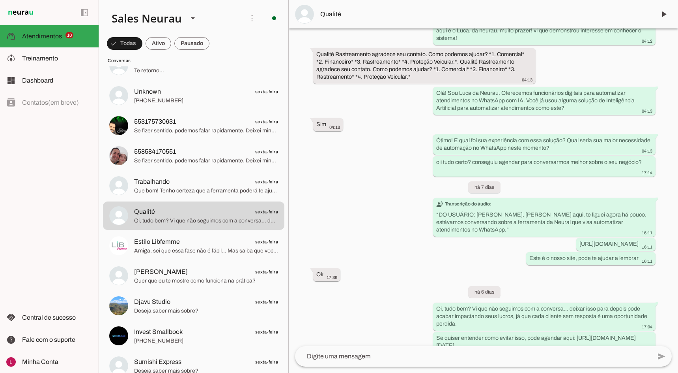
scroll to position [107, 0]
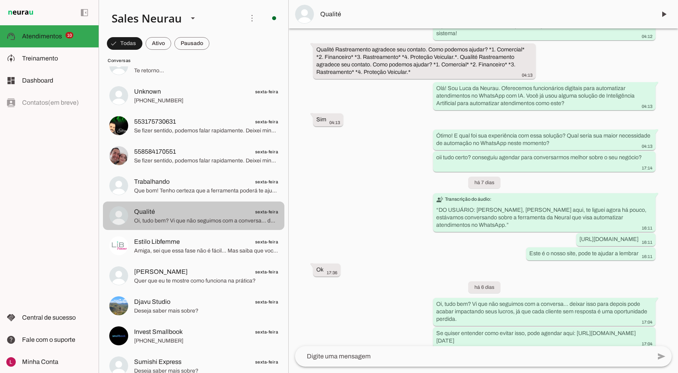
click at [138, 192] on span "Que bom! Tenho certeza que a ferramenta poderá te ajudar muito. Além disso, sem…" at bounding box center [206, 191] width 144 height 8
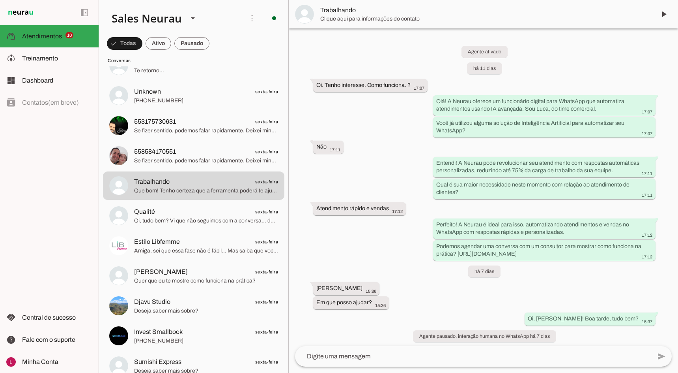
scroll to position [388, 0]
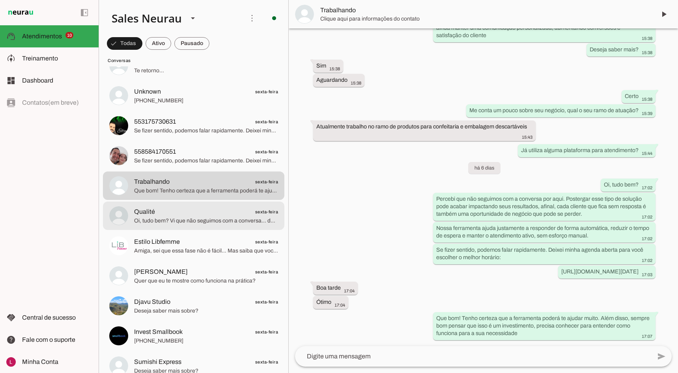
click at [208, 224] on span "Oi, tudo bem? Vi que não seguimos com a conversa… deixar isso para depois pode …" at bounding box center [206, 221] width 144 height 8
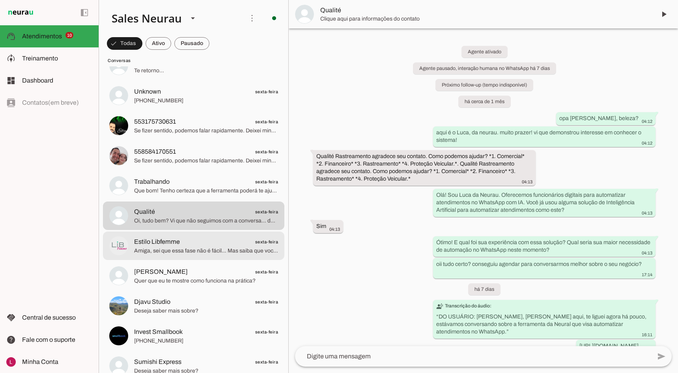
click at [183, 248] on span "Amiga, sei que essa fase não é fácil… Mas saiba que você não precisa passar por…" at bounding box center [206, 251] width 144 height 8
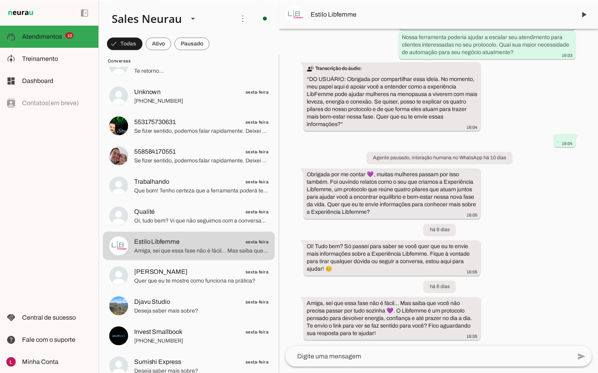
scroll to position [3870, 0]
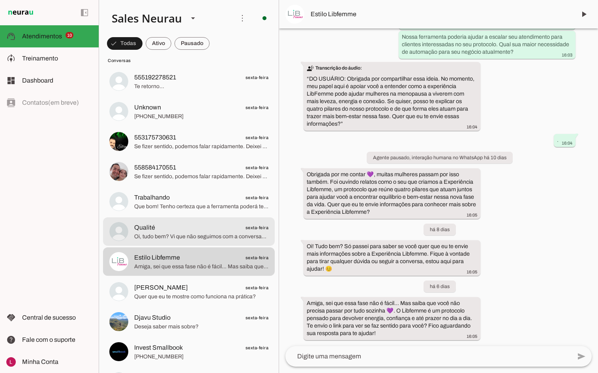
click at [171, 230] on span "Qualité sexta-feira" at bounding box center [201, 228] width 134 height 10
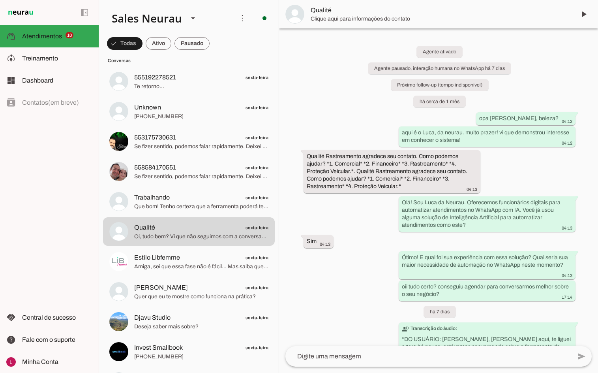
scroll to position [144, 0]
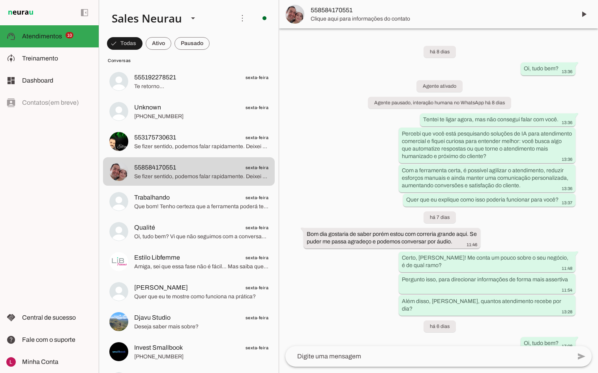
scroll to position [105, 0]
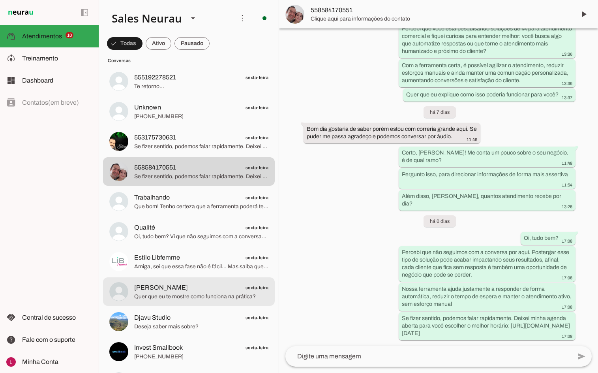
click at [242, 296] on span "Quer que eu te mostre como funciona na prática?" at bounding box center [201, 296] width 134 height 8
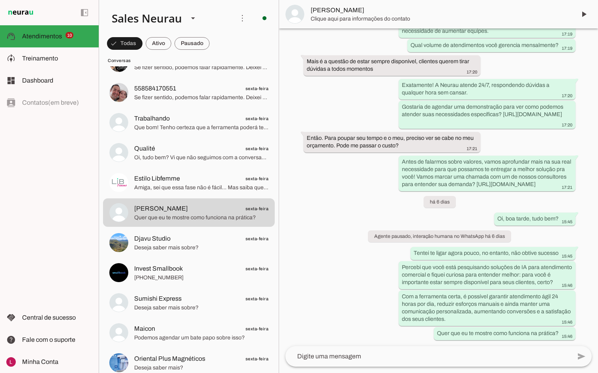
scroll to position [4107, 0]
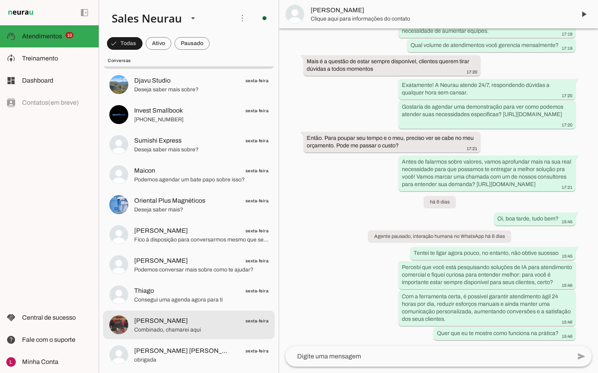
click at [229, 352] on span "[PERSON_NAME] [PERSON_NAME] sexta-feira" at bounding box center [201, 351] width 134 height 10
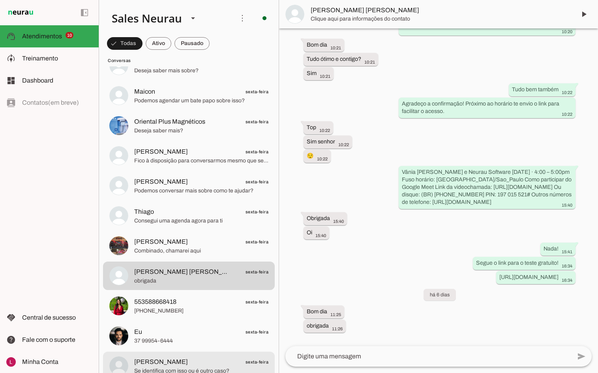
scroll to position [4304, 0]
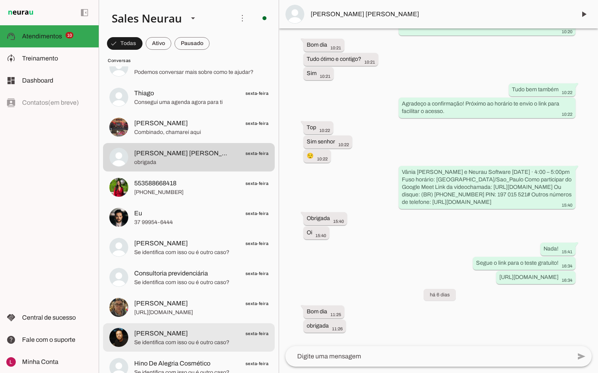
click at [256, 341] on span "Se identifica com isso ou é outro caso?" at bounding box center [201, 342] width 134 height 8
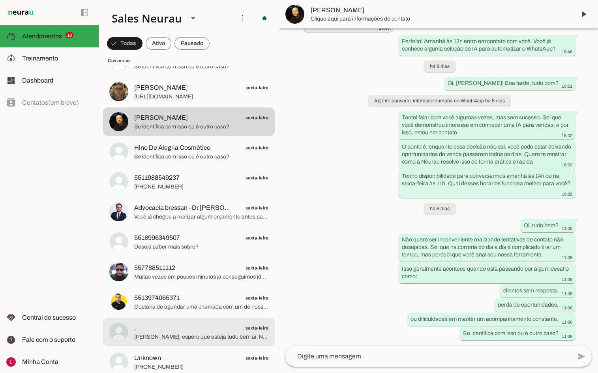
scroll to position [4620, 0]
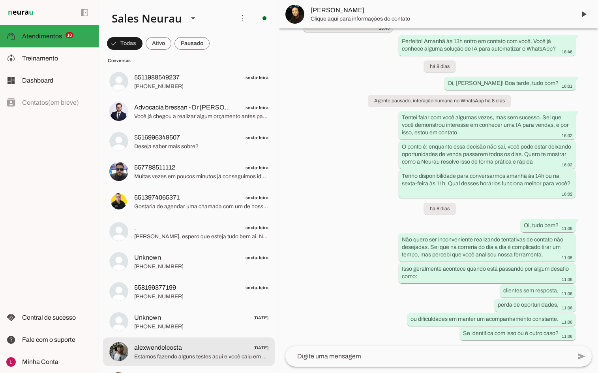
click at [258, 344] on span "[DATE]" at bounding box center [260, 348] width 15 height 10
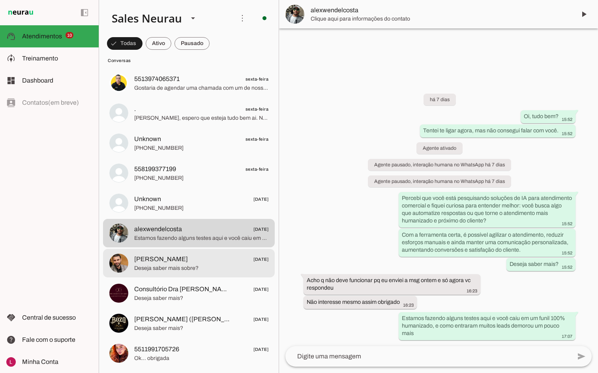
scroll to position [4896, 0]
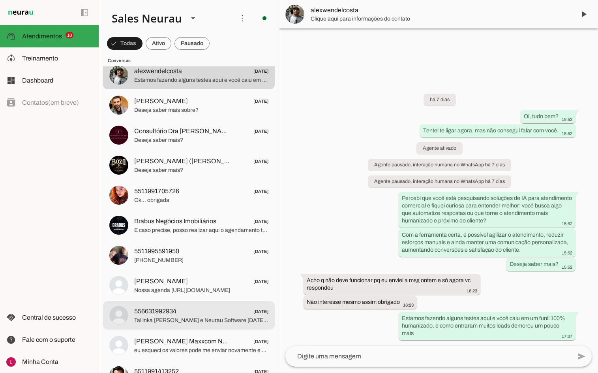
click at [161, 319] on span "Tallinka [PERSON_NAME] e Neurau Software [DATE] · 3:00 – 4:00pm Fuso horário: […" at bounding box center [201, 320] width 134 height 8
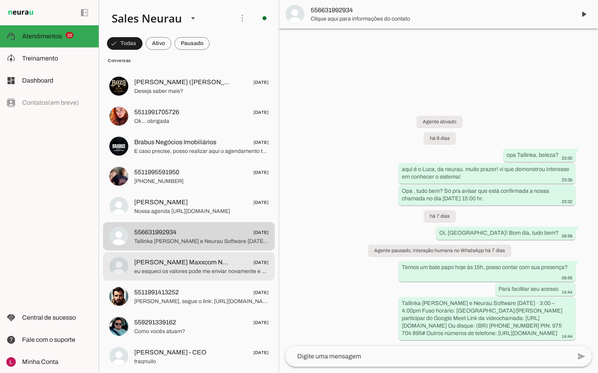
scroll to position [5054, 0]
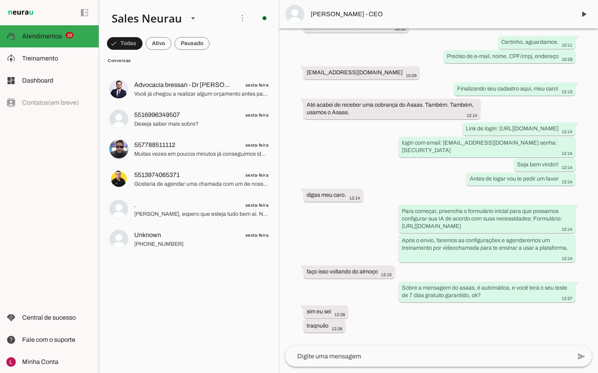
scroll to position [4107, 0]
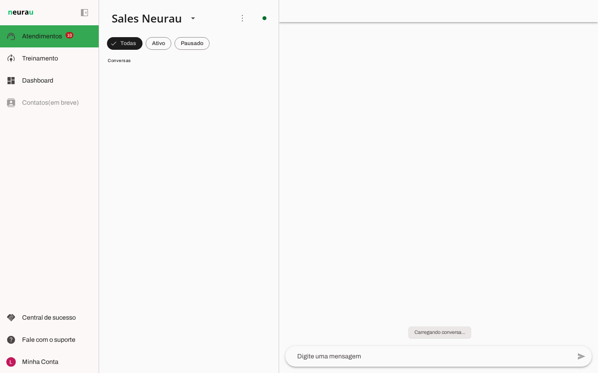
scroll to position [2805, 0]
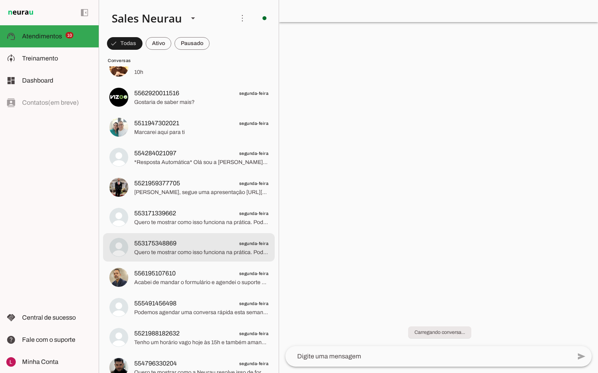
click at [202, 246] on span "553175348869 segunda-feira" at bounding box center [201, 243] width 134 height 10
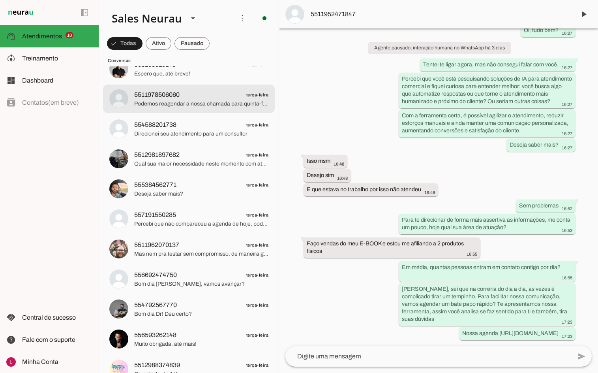
scroll to position [1818, 0]
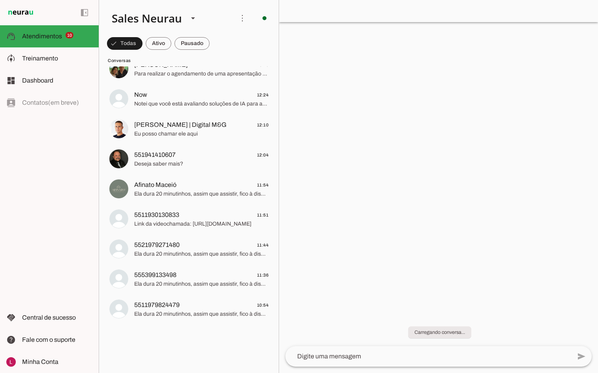
scroll to position [831, 0]
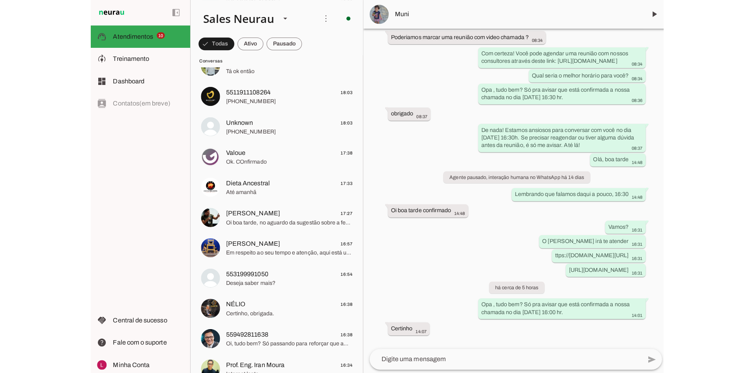
scroll to position [165, 0]
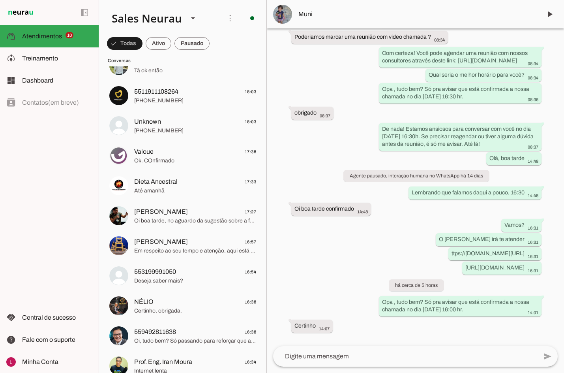
click at [286, 150] on div "Agente ativado há 15 dias [GEOGRAPHIC_DATA], vim pelo site da [GEOGRAPHIC_DATA]…" at bounding box center [415, 186] width 297 height 317
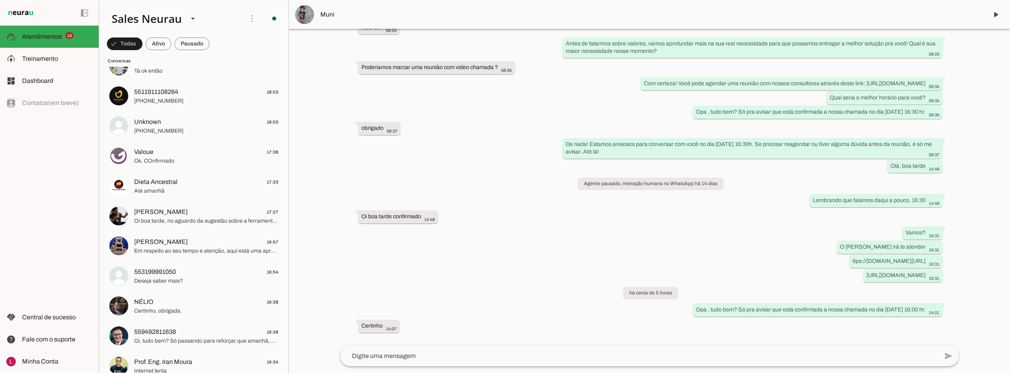
scroll to position [97, 0]
click at [450, 104] on div "Agente ativado há 15 dias [GEOGRAPHIC_DATA], vim pelo site da [GEOGRAPHIC_DATA]…" at bounding box center [649, 187] width 631 height 318
